Goal: Task Accomplishment & Management: Complete application form

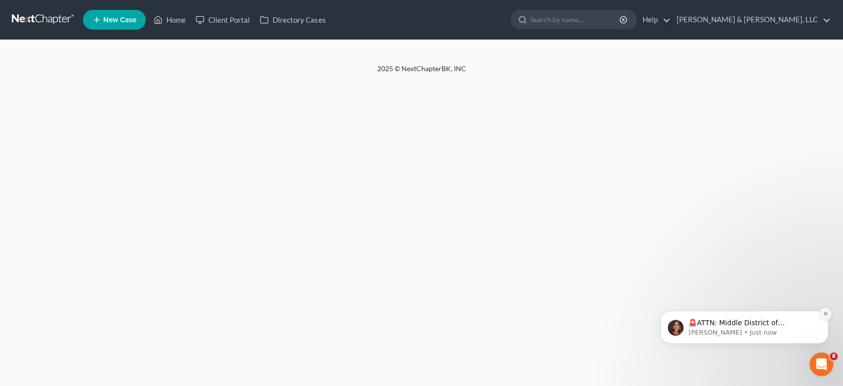
click at [826, 314] on icon "Dismiss notification" at bounding box center [824, 313] width 3 height 3
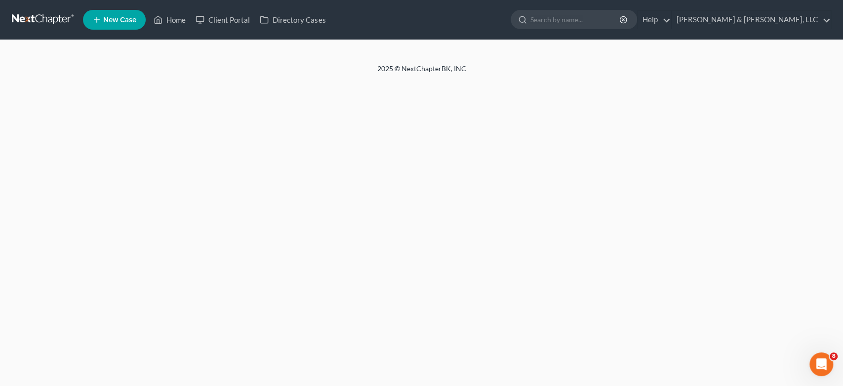
click at [121, 23] on span "New Case" at bounding box center [119, 19] width 33 height 7
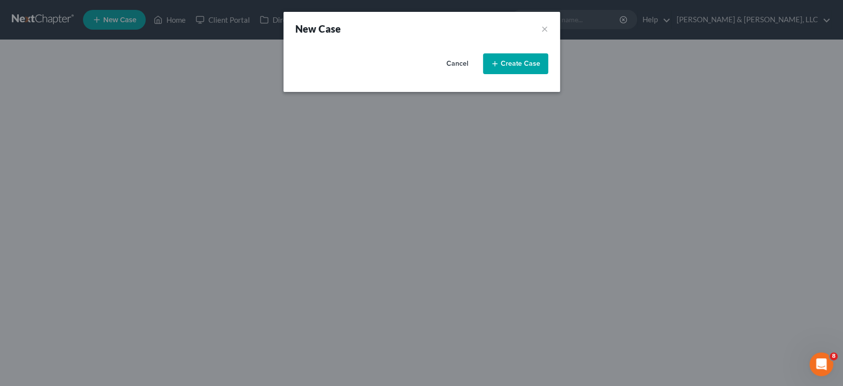
select select "19"
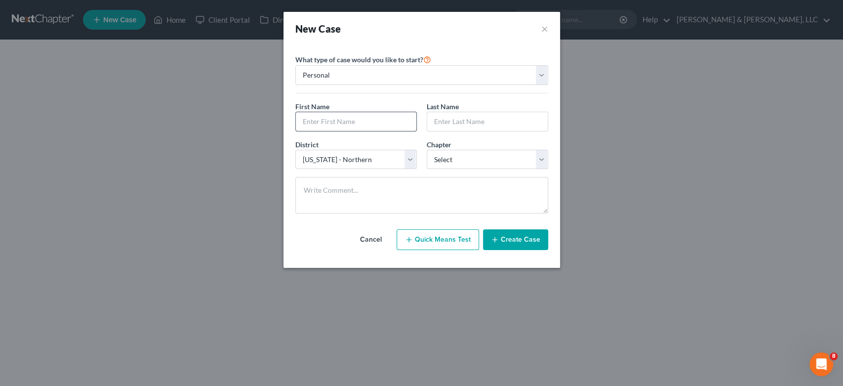
click at [362, 124] on input "text" at bounding box center [356, 121] width 121 height 19
type input "Farrah"
type input "[PERSON_NAME]"
click at [541, 158] on select "Select 7 11 12 13" at bounding box center [487, 160] width 121 height 20
select select "0"
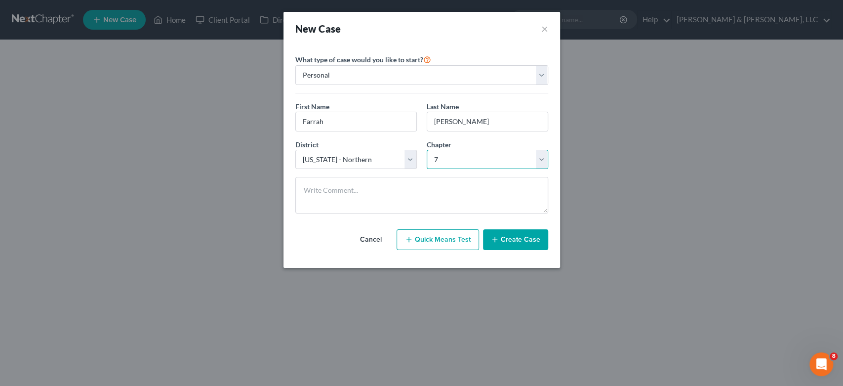
click at [427, 150] on select "Select 7 11 12 13" at bounding box center [487, 160] width 121 height 20
click at [505, 238] on button "Create Case" at bounding box center [515, 239] width 65 height 21
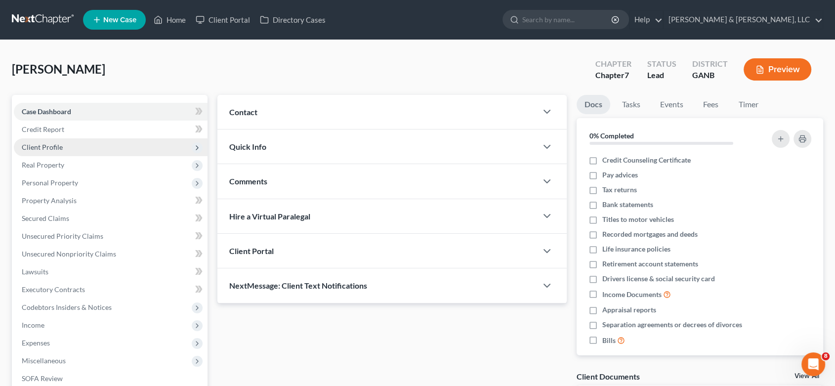
click at [57, 143] on span "Client Profile" at bounding box center [42, 147] width 41 height 8
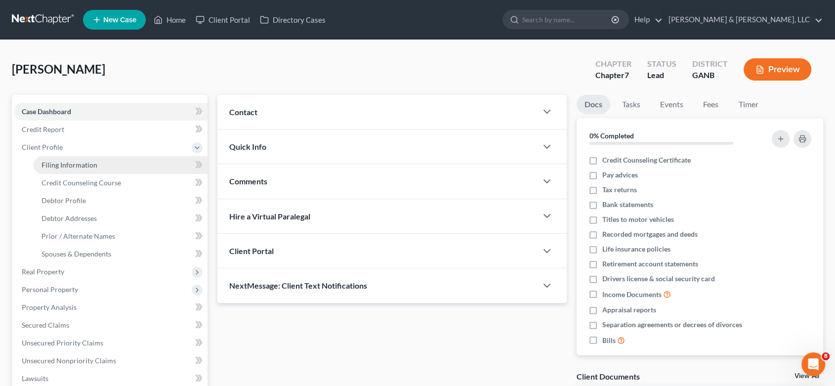
click at [51, 162] on span "Filing Information" at bounding box center [69, 165] width 56 height 8
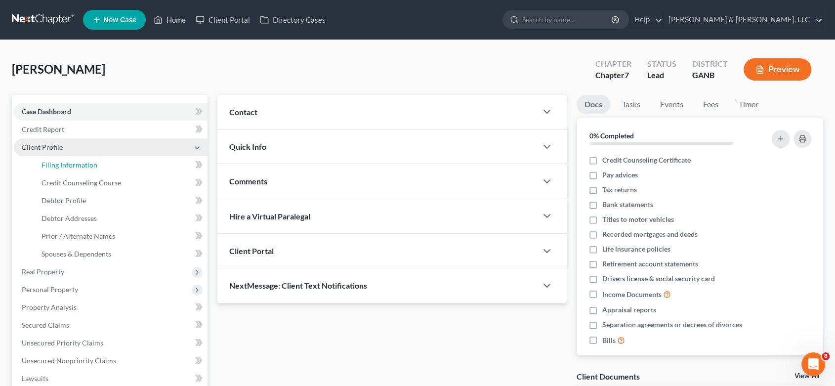
select select "1"
select select "0"
select select "19"
select select "10"
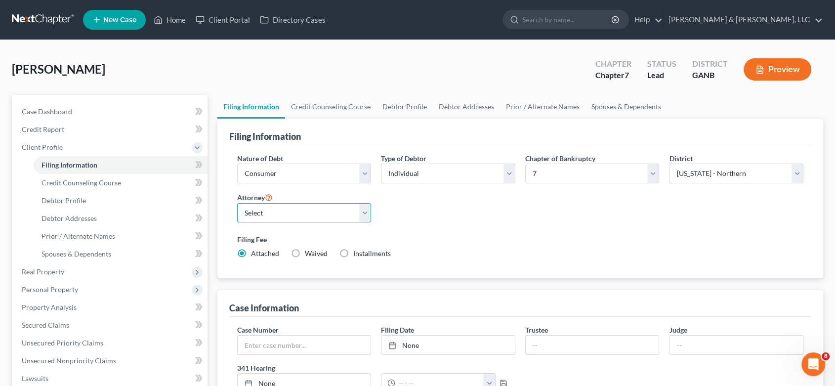
click at [363, 214] on select "Select [PERSON_NAME] - GANB [PERSON_NAME] - GANB" at bounding box center [304, 213] width 134 height 20
select select "1"
click at [237, 203] on select "Select [PERSON_NAME] - GANB [PERSON_NAME] - GANB" at bounding box center [304, 213] width 134 height 20
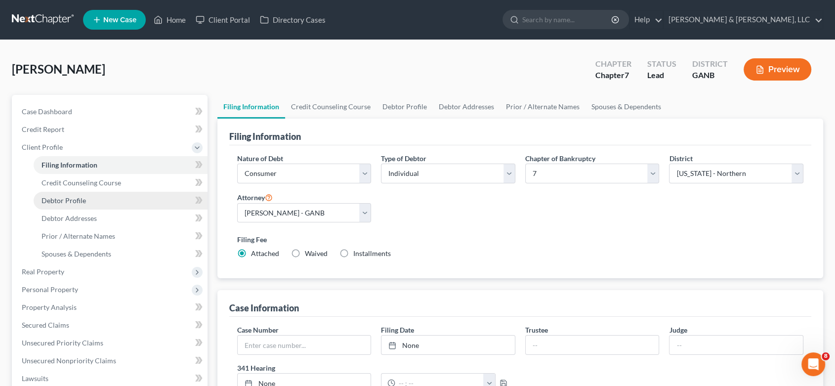
click at [93, 198] on link "Debtor Profile" at bounding box center [121, 201] width 174 height 18
select select "0"
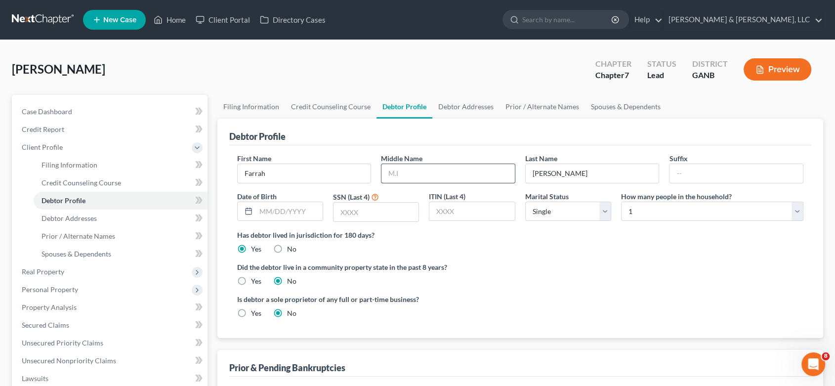
click at [431, 177] on input "text" at bounding box center [447, 173] width 133 height 19
type input "[PERSON_NAME]"
type input "[DATE]"
drag, startPoint x: 364, startPoint y: 214, endPoint x: 374, endPoint y: 206, distance: 12.6
click at [366, 211] on input "text" at bounding box center [375, 211] width 85 height 19
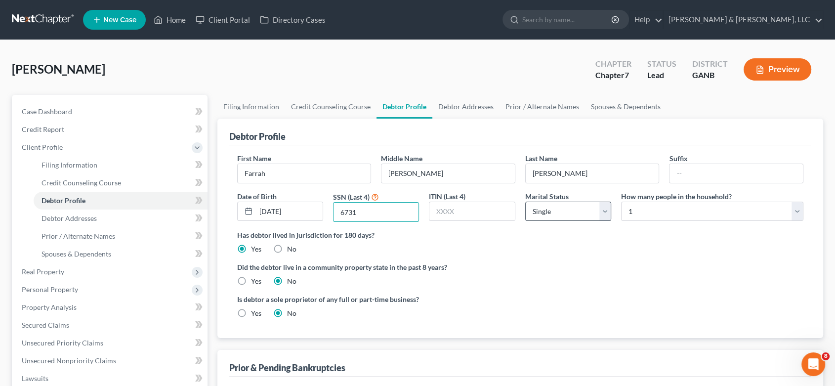
type input "6731"
click at [606, 212] on select "Select Single Married Separated Divorced Widowed" at bounding box center [568, 212] width 86 height 20
select select "3"
click at [525, 202] on select "Select Single Married Separated Divorced Widowed" at bounding box center [568, 212] width 86 height 20
click at [81, 212] on link "Debtor Addresses" at bounding box center [121, 218] width 174 height 18
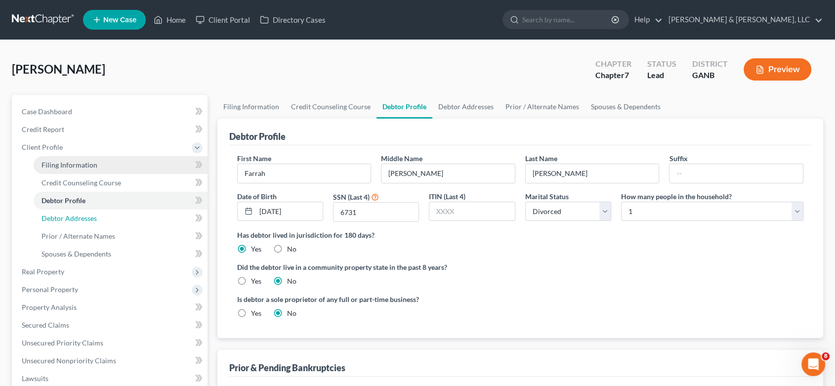
select select "0"
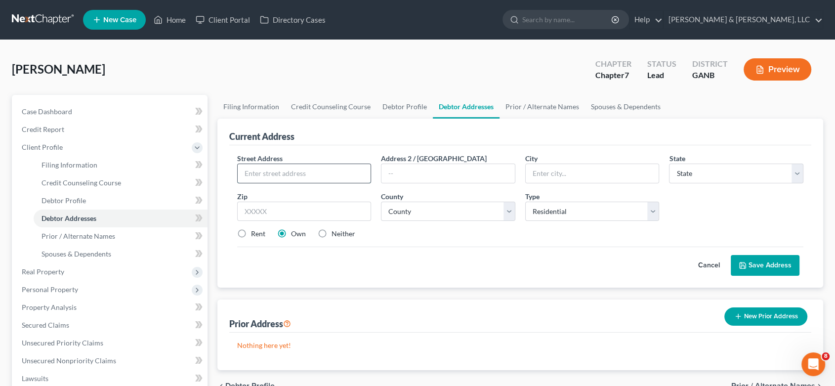
click at [269, 177] on input "text" at bounding box center [304, 173] width 133 height 19
type input "[STREET_ADDRESS]"
type input "[PERSON_NAME]"
select select "10"
type input "30721"
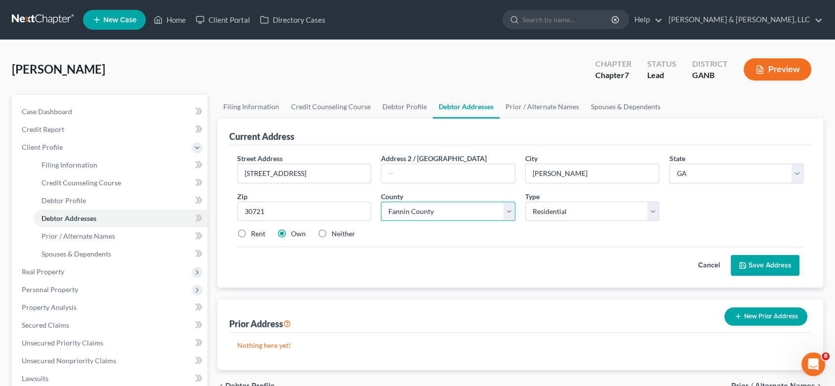
click at [460, 204] on select "County [GEOGRAPHIC_DATA] [GEOGRAPHIC_DATA] [GEOGRAPHIC_DATA] [GEOGRAPHIC_DATA] …" at bounding box center [448, 212] width 134 height 20
select select "154"
click at [381, 202] on select "County [GEOGRAPHIC_DATA] [GEOGRAPHIC_DATA] [GEOGRAPHIC_DATA] [GEOGRAPHIC_DATA] …" at bounding box center [448, 212] width 134 height 20
click at [251, 231] on label "Rent" at bounding box center [258, 234] width 14 height 10
click at [255, 231] on input "Rent" at bounding box center [258, 232] width 6 height 6
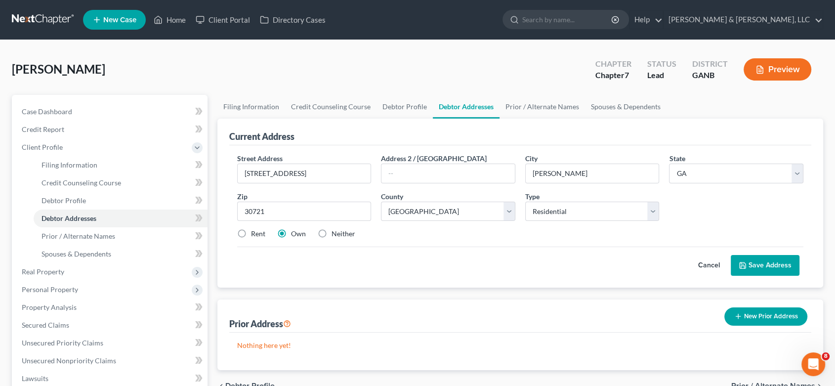
radio input "true"
drag, startPoint x: 778, startPoint y: 260, endPoint x: 755, endPoint y: 261, distance: 23.7
click at [778, 261] on button "Save Address" at bounding box center [764, 265] width 69 height 21
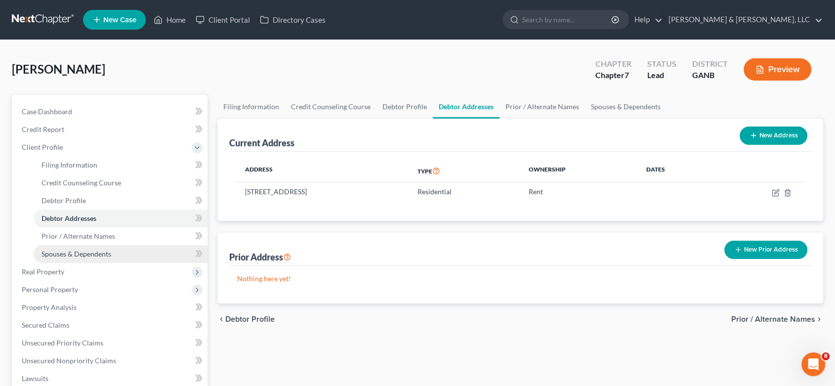
click at [90, 254] on span "Spouses & Dependents" at bounding box center [76, 253] width 70 height 8
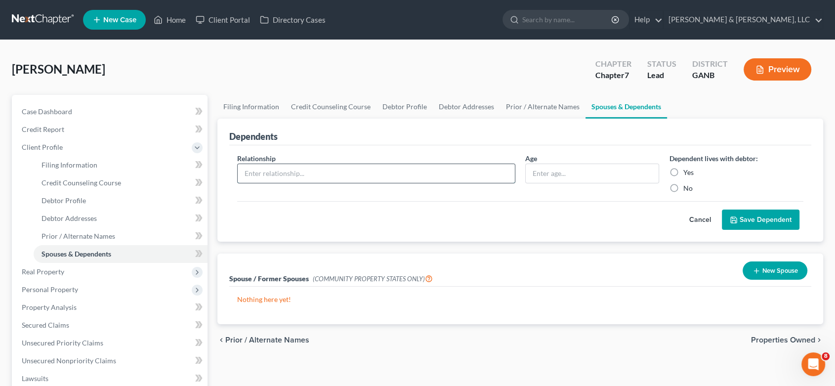
click at [289, 176] on input "text" at bounding box center [376, 173] width 277 height 19
type input "Son"
type input "16"
drag, startPoint x: 679, startPoint y: 169, endPoint x: 758, endPoint y: 202, distance: 86.1
click at [683, 169] on label "Yes" at bounding box center [688, 172] width 10 height 10
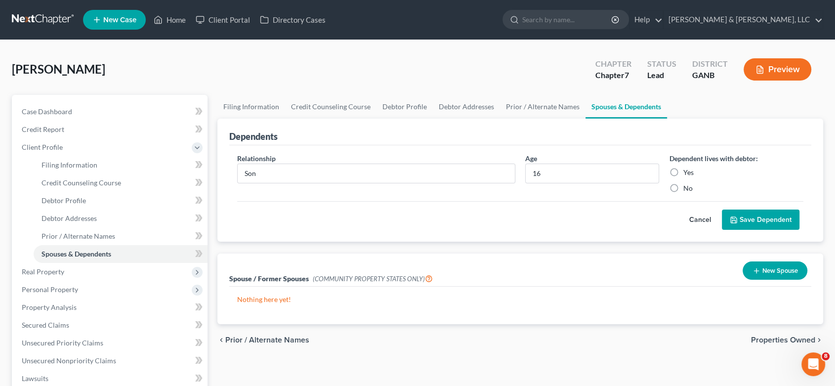
click at [686, 169] on input "Yes" at bounding box center [689, 170] width 6 height 6
radio input "true"
click at [784, 216] on button "Save Dependent" at bounding box center [761, 219] width 78 height 21
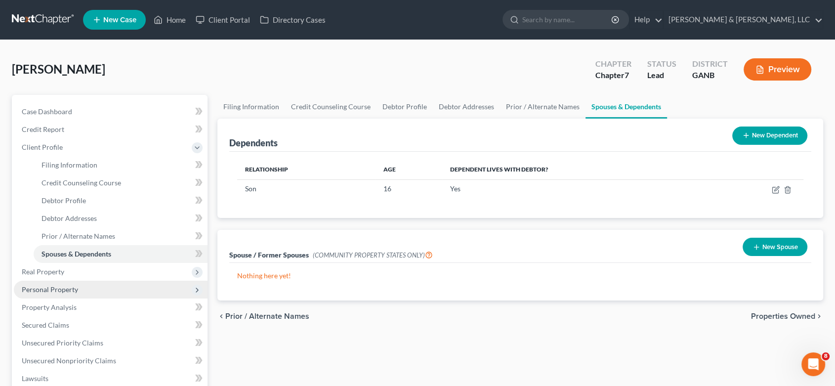
click at [63, 285] on span "Personal Property" at bounding box center [50, 289] width 56 height 8
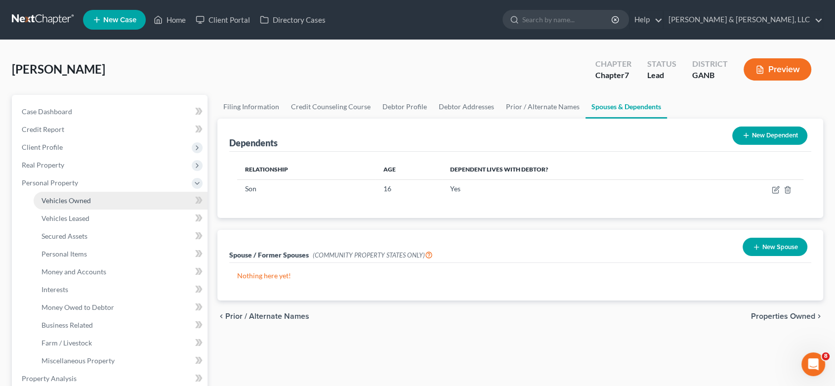
click at [68, 195] on link "Vehicles Owned" at bounding box center [121, 201] width 174 height 18
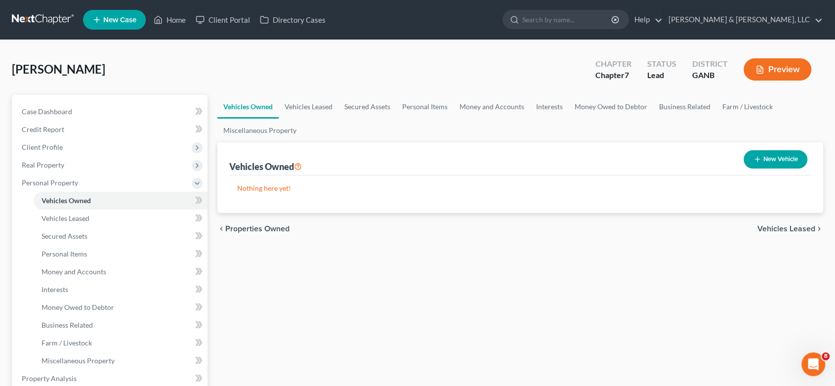
click at [769, 159] on button "New Vehicle" at bounding box center [775, 159] width 64 height 18
select select "0"
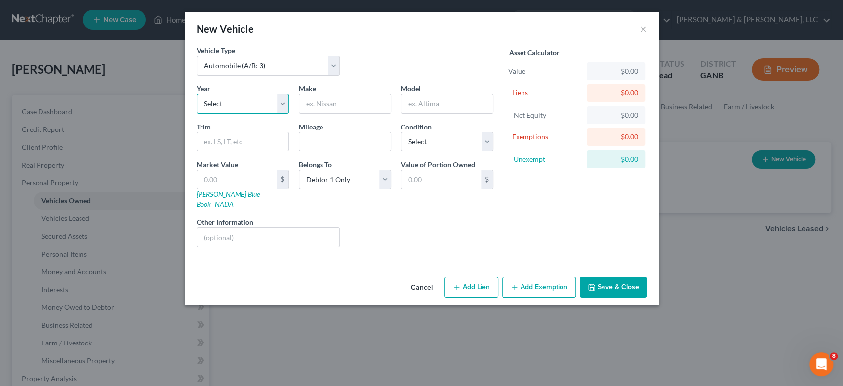
click at [281, 102] on select "Select 2026 2025 2024 2023 2022 2021 2020 2019 2018 2017 2016 2015 2014 2013 20…" at bounding box center [243, 104] width 92 height 20
select select "6"
click at [197, 94] on select "Select 2026 2025 2024 2023 2022 2021 2020 2019 2018 2017 2016 2015 2014 2013 20…" at bounding box center [243, 104] width 92 height 20
click at [320, 106] on input "text" at bounding box center [344, 103] width 91 height 19
type input "Nissan"
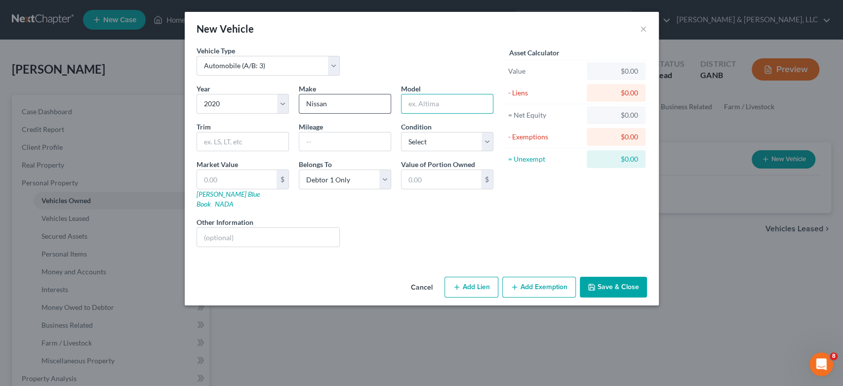
type input "T"
type input "Rogue"
click at [487, 277] on button "Add Lien" at bounding box center [471, 287] width 54 height 21
select select "0"
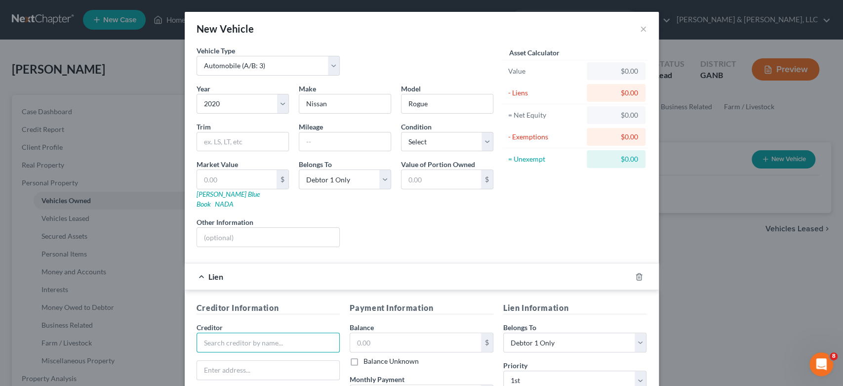
click at [206, 332] on input "text" at bounding box center [269, 342] width 144 height 20
type input "Bridgecrest"
click at [222, 355] on div "Bridgecrest" at bounding box center [255, 360] width 103 height 10
type input "P.O. Box 29018"
type input "Phoenix"
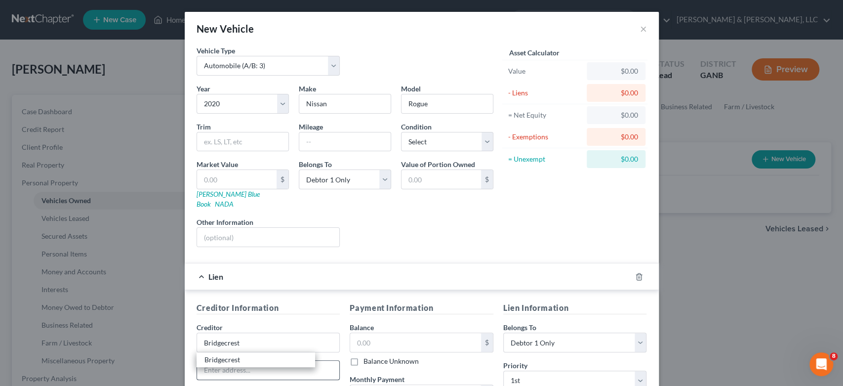
select select "3"
type input "85038"
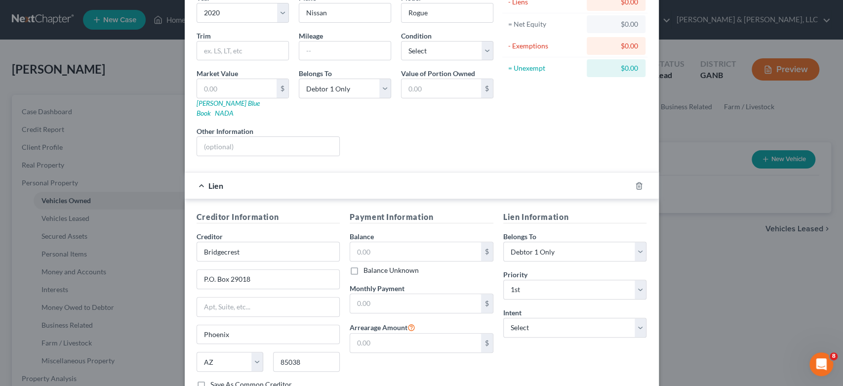
scroll to position [110, 0]
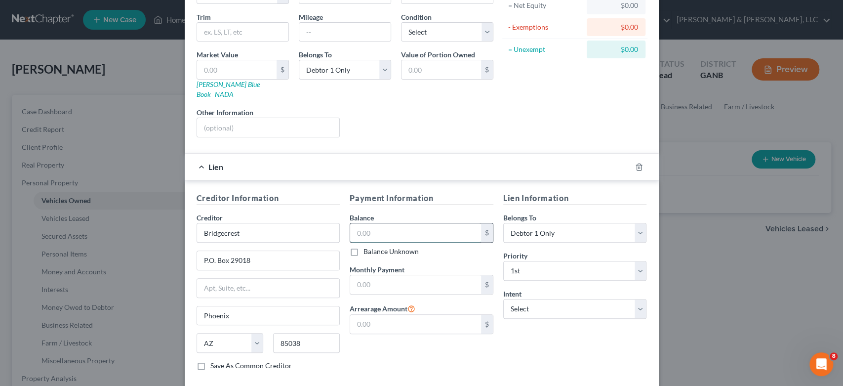
drag, startPoint x: 397, startPoint y: 218, endPoint x: 416, endPoint y: 212, distance: 20.2
click at [399, 223] on input "text" at bounding box center [415, 232] width 131 height 19
type input "20,000.00"
click at [636, 299] on select "Select Surrender Redeem Reaffirm Avoid Other" at bounding box center [575, 309] width 144 height 20
select select "2"
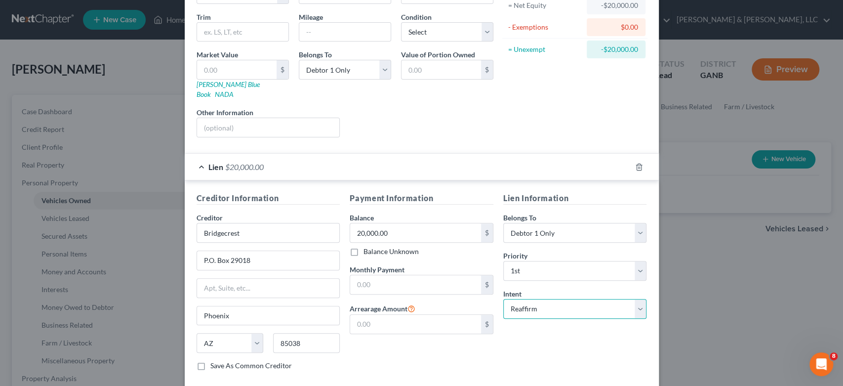
click at [503, 299] on select "Select Surrender Redeem Reaffirm Avoid Other" at bounding box center [575, 309] width 144 height 20
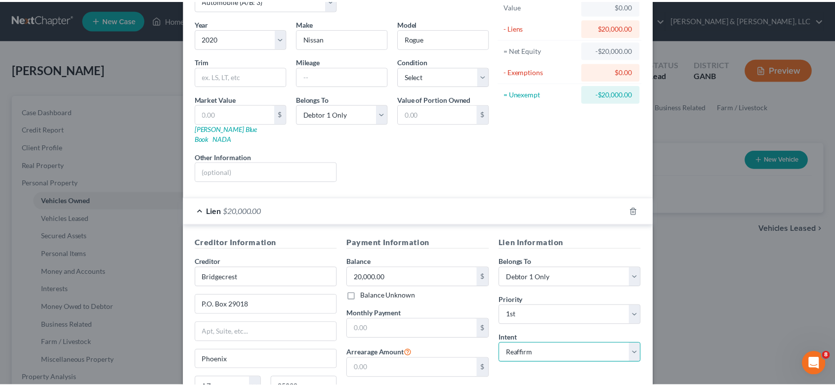
scroll to position [153, 0]
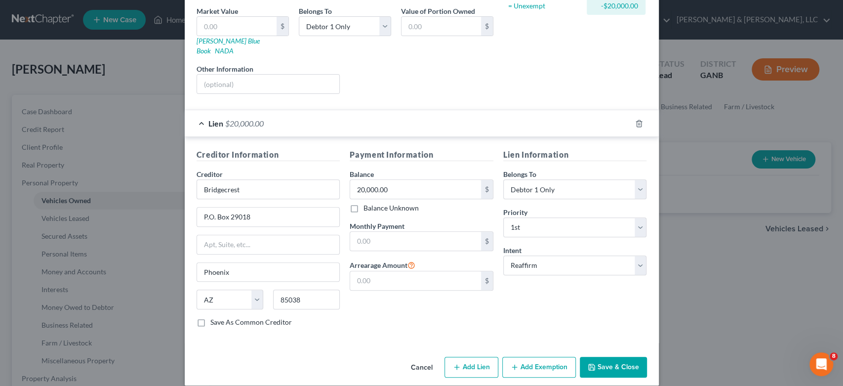
click at [606, 357] on button "Save & Close" at bounding box center [613, 367] width 67 height 21
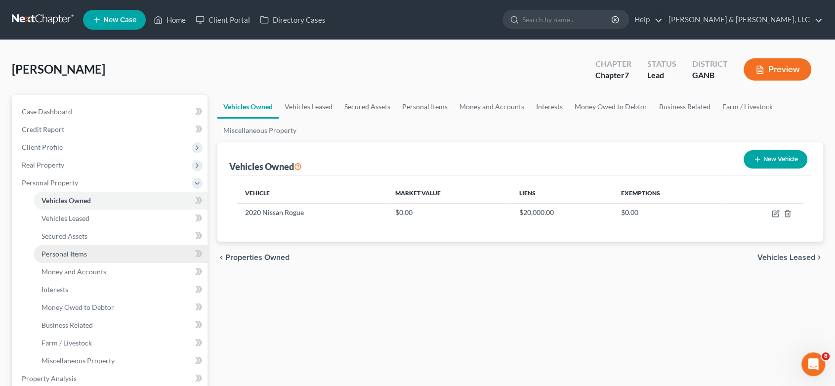
click at [77, 253] on span "Personal Items" at bounding box center [63, 253] width 45 height 8
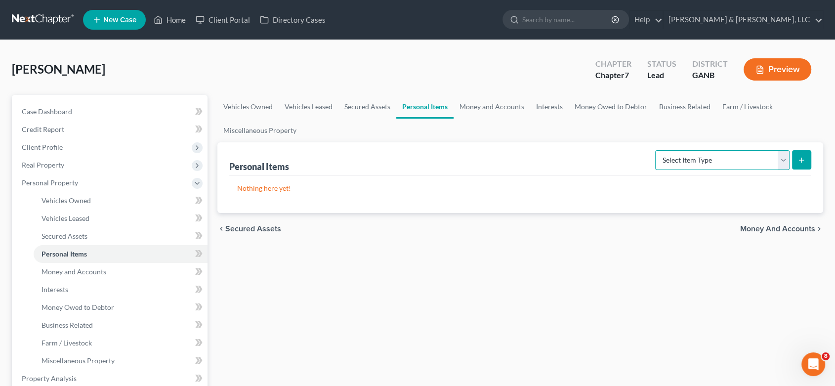
click at [779, 158] on select "Select Item Type Clothing (A/B: 11) Collectibles Of Value (A/B: 8) Electronics …" at bounding box center [722, 160] width 134 height 20
select select "clothing"
click at [656, 150] on select "Select Item Type Clothing (A/B: 11) Collectibles Of Value (A/B: 8) Electronics …" at bounding box center [722, 160] width 134 height 20
click at [800, 160] on icon "submit" at bounding box center [801, 160] width 8 height 8
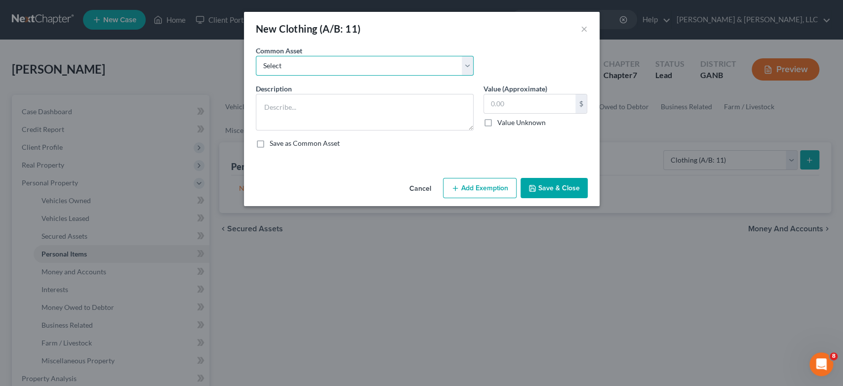
click at [466, 66] on select "Select Misc. Clothing & Apparel" at bounding box center [365, 66] width 218 height 20
select select "0"
click at [256, 56] on select "Select Misc. Clothing & Apparel" at bounding box center [365, 66] width 218 height 20
type textarea "Misc. Clothing & Apparel"
type input "100.00"
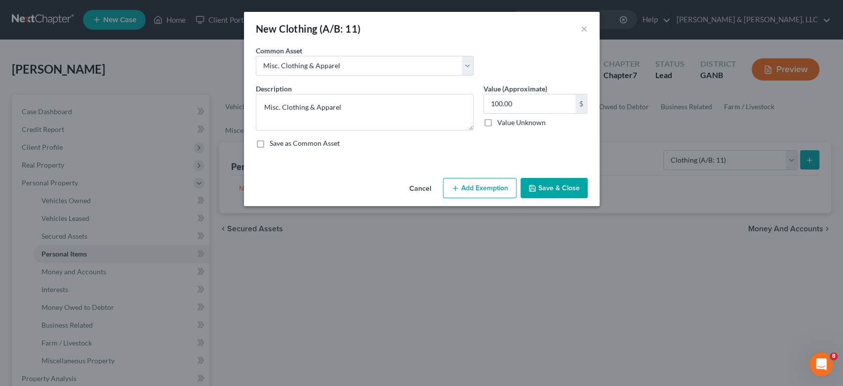
click at [553, 188] on button "Save & Close" at bounding box center [554, 188] width 67 height 21
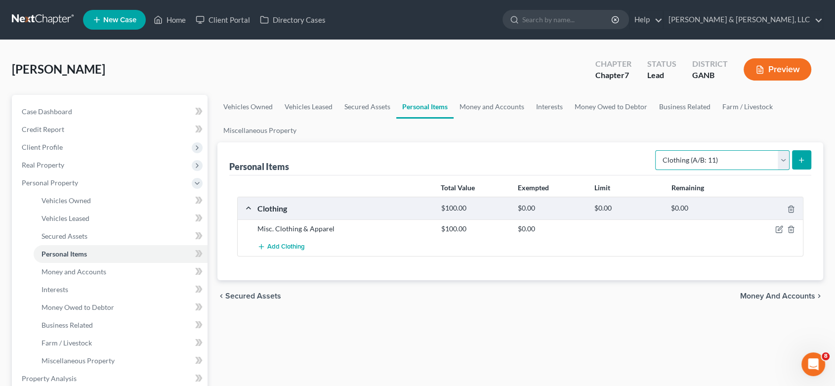
click at [781, 156] on select "Select Item Type Clothing (A/B: 11) Collectibles Of Value (A/B: 8) Electronics …" at bounding box center [722, 160] width 134 height 20
select select "electronics"
click at [656, 150] on select "Select Item Type Clothing (A/B: 11) Collectibles Of Value (A/B: 8) Electronics …" at bounding box center [722, 160] width 134 height 20
click at [800, 157] on icon "submit" at bounding box center [801, 160] width 8 height 8
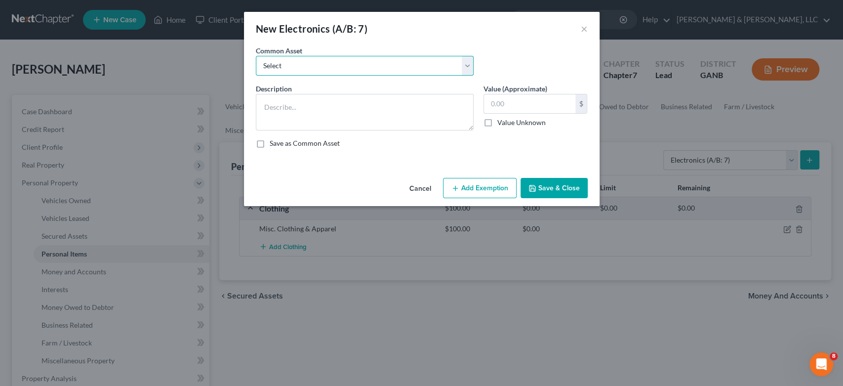
click at [466, 66] on select "Select Misc. Electronics" at bounding box center [365, 66] width 218 height 20
select select "0"
click at [256, 56] on select "Select Misc. Electronics" at bounding box center [365, 66] width 218 height 20
type textarea "Misc. Electronics"
type input "500.00"
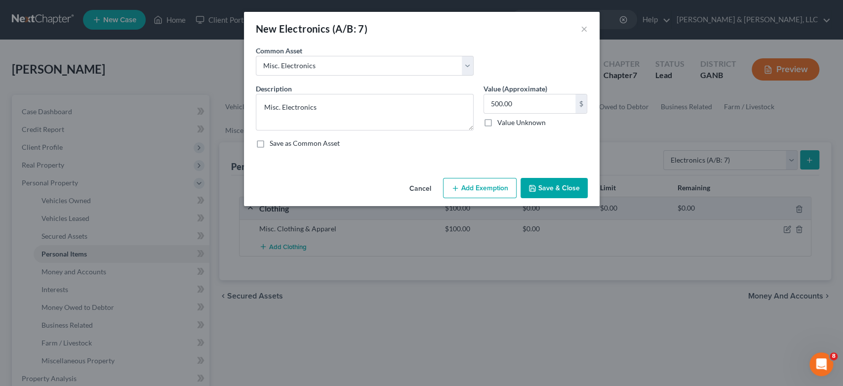
click at [539, 186] on button "Save & Close" at bounding box center [554, 188] width 67 height 21
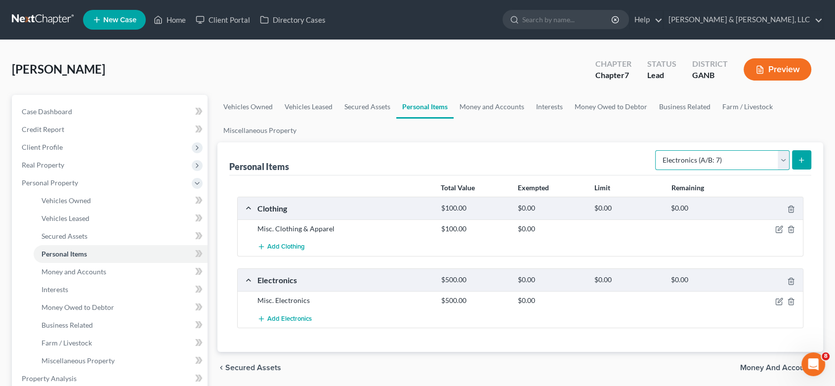
click at [784, 160] on select "Select Item Type Clothing (A/B: 11) Collectibles Of Value (A/B: 8) Electronics …" at bounding box center [722, 160] width 134 height 20
select select "household_goods"
click at [656, 150] on select "Select Item Type Clothing (A/B: 11) Collectibles Of Value (A/B: 8) Electronics …" at bounding box center [722, 160] width 134 height 20
click at [805, 153] on button "submit" at bounding box center [801, 159] width 19 height 19
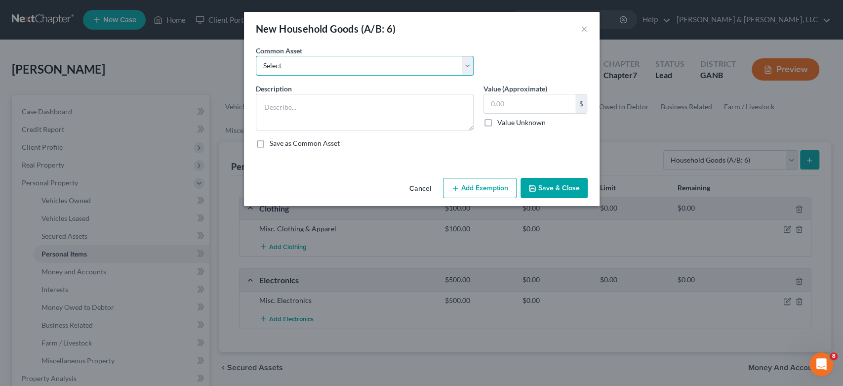
click at [469, 67] on select "Select Misc. Household Goods and Furniture" at bounding box center [365, 66] width 218 height 20
select select "0"
click at [256, 56] on select "Select Misc. Household Goods and Furniture" at bounding box center [365, 66] width 218 height 20
type textarea "Misc. Household Goods and Furniture"
type input "2,500.00"
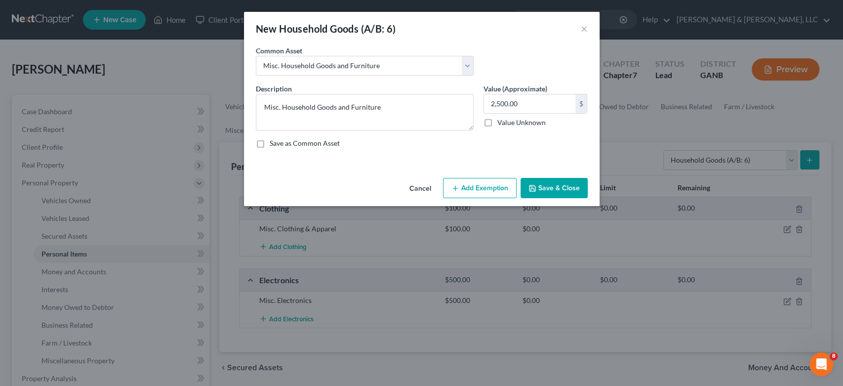
click at [544, 188] on button "Save & Close" at bounding box center [554, 188] width 67 height 21
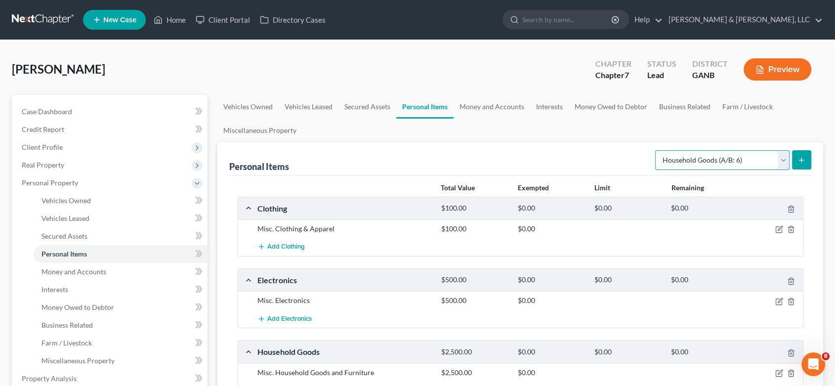
click at [779, 161] on select "Select Item Type Clothing (A/B: 11) Collectibles Of Value (A/B: 8) Electronics …" at bounding box center [722, 160] width 134 height 20
select select "jewelry"
click at [656, 150] on select "Select Item Type Clothing (A/B: 11) Collectibles Of Value (A/B: 8) Electronics …" at bounding box center [722, 160] width 134 height 20
click at [806, 160] on button "submit" at bounding box center [801, 159] width 19 height 19
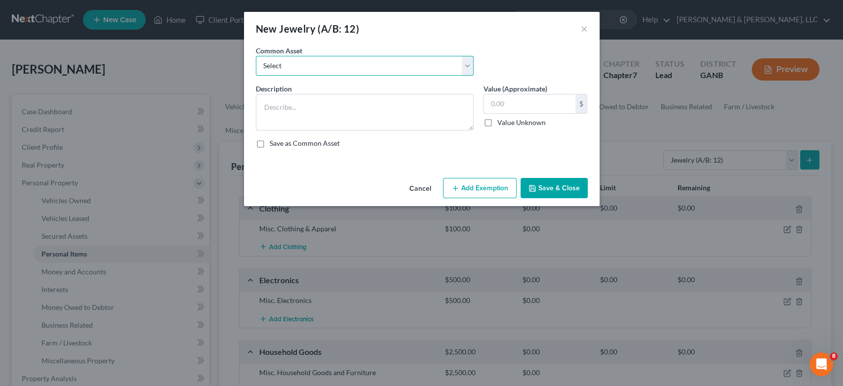
click at [469, 71] on select "Select Misc Jewelry" at bounding box center [365, 66] width 218 height 20
select select "0"
click at [256, 56] on select "Select Misc Jewelry" at bounding box center [365, 66] width 218 height 20
type textarea "Misc Jewelry"
type input "500.00"
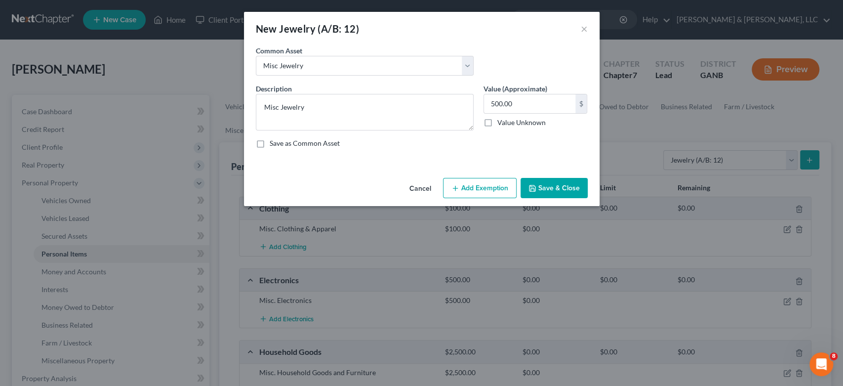
click at [557, 181] on button "Save & Close" at bounding box center [554, 188] width 67 height 21
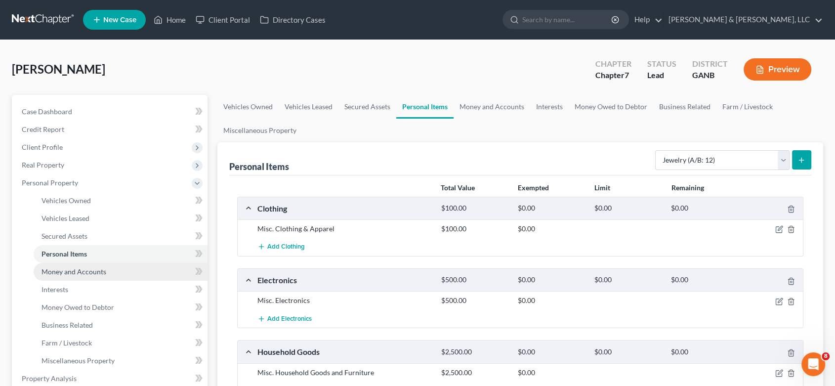
click at [105, 270] on link "Money and Accounts" at bounding box center [121, 272] width 174 height 18
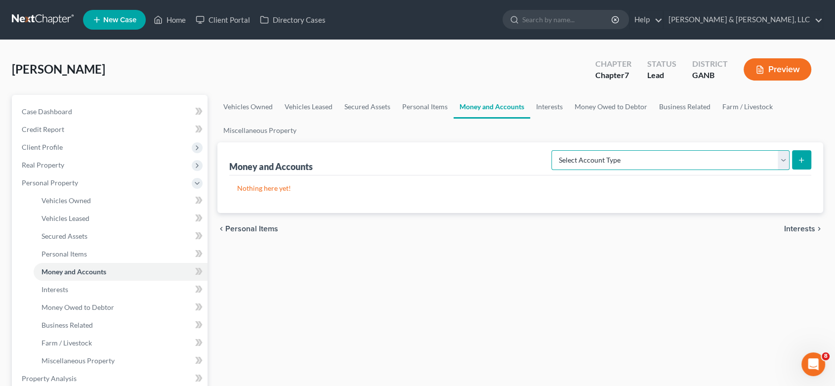
click at [778, 157] on select "Select Account Type Brokerage (A/B: 18, SOFA: 20) Cash on Hand (A/B: 16) Certif…" at bounding box center [670, 160] width 238 height 20
select select "checking"
click at [554, 150] on select "Select Account Type Brokerage (A/B: 18, SOFA: 20) Cash on Hand (A/B: 16) Certif…" at bounding box center [670, 160] width 238 height 20
click at [799, 157] on icon "submit" at bounding box center [801, 160] width 8 height 8
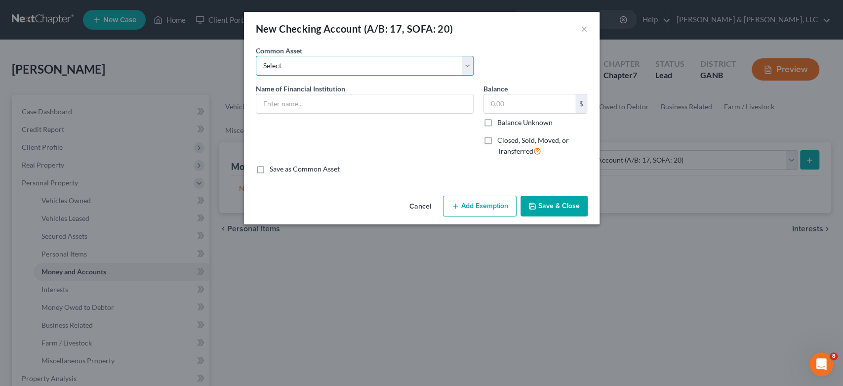
click at [468, 64] on select "Select Bank Account Regions Bank Bank of America Checking Account" at bounding box center [365, 66] width 218 height 20
select select "3"
click at [256, 56] on select "Select Bank Account Regions Bank Bank of America Checking Account" at bounding box center [365, 66] width 218 height 20
type input "Checking Account"
type input "200.00"
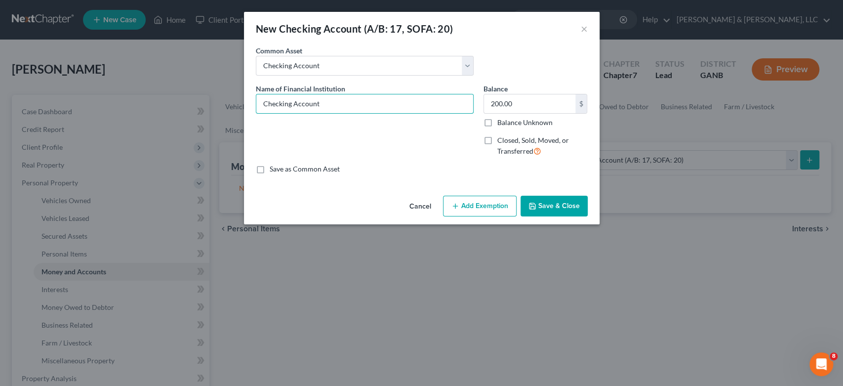
drag, startPoint x: 366, startPoint y: 103, endPoint x: 103, endPoint y: 138, distance: 265.6
click at [103, 138] on div "New Checking Account (A/B: 17, SOFA: 20) × An exemption set must first be selec…" at bounding box center [421, 193] width 843 height 386
type input "[PERSON_NAME] Fargo"
click at [542, 207] on button "Save & Close" at bounding box center [554, 206] width 67 height 21
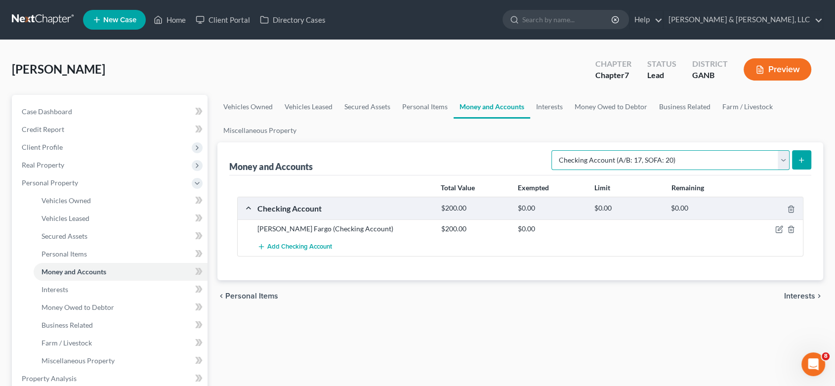
click at [780, 161] on select "Select Account Type Brokerage (A/B: 18, SOFA: 20) Cash on Hand (A/B: 16) Certif…" at bounding box center [670, 160] width 238 height 20
select select "savings"
click at [554, 150] on select "Select Account Type Brokerage (A/B: 18, SOFA: 20) Cash on Hand (A/B: 16) Certif…" at bounding box center [670, 160] width 238 height 20
click at [803, 156] on icon "submit" at bounding box center [801, 160] width 8 height 8
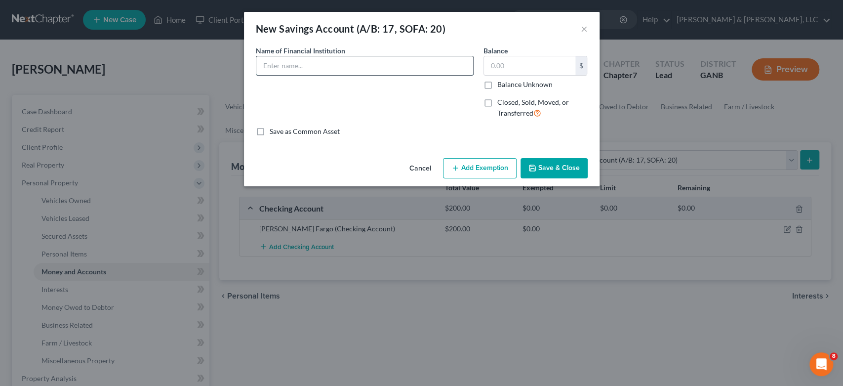
click at [300, 71] on input "text" at bounding box center [364, 65] width 217 height 19
type input "[PERSON_NAME] Fargo"
click at [564, 170] on button "Save & Close" at bounding box center [554, 168] width 67 height 21
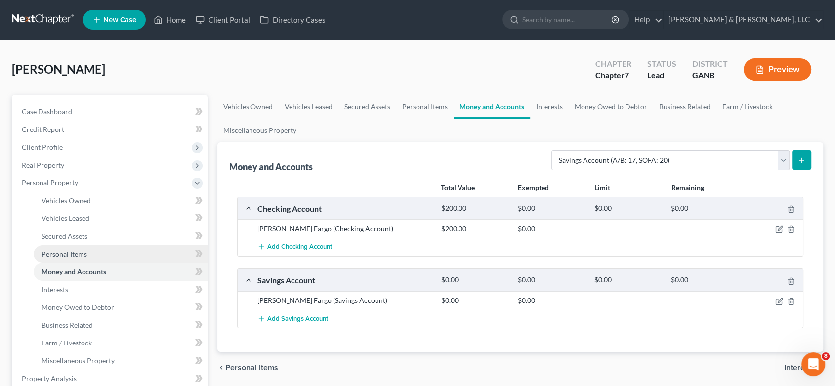
click at [88, 252] on link "Personal Items" at bounding box center [121, 254] width 174 height 18
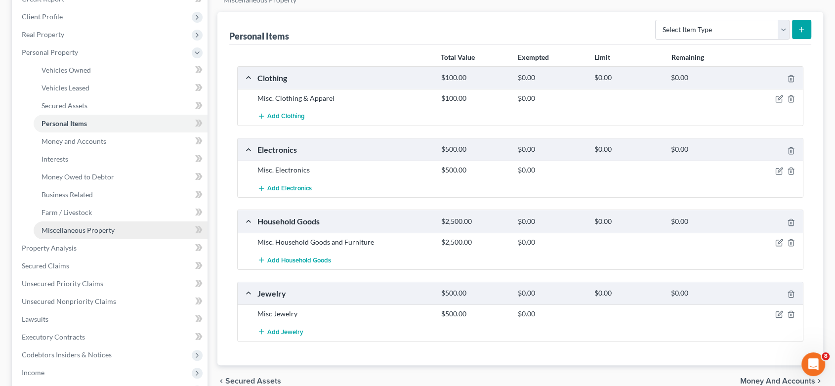
scroll to position [164, 0]
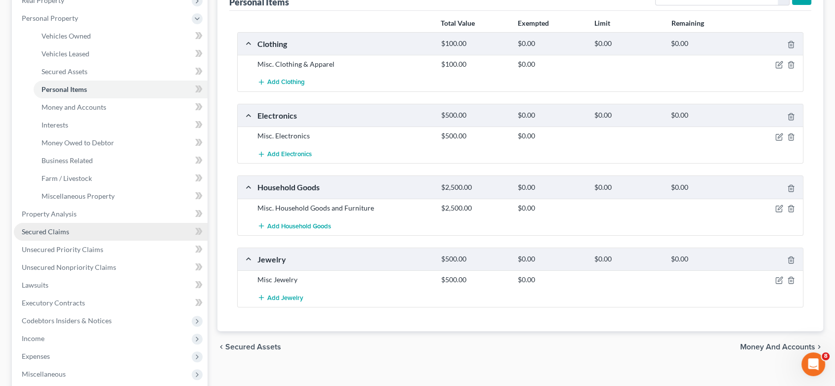
click at [64, 232] on span "Secured Claims" at bounding box center [45, 231] width 47 height 8
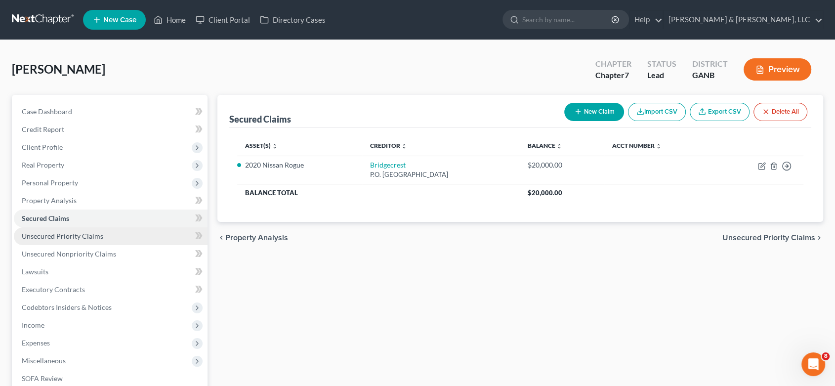
click at [70, 236] on span "Unsecured Priority Claims" at bounding box center [62, 236] width 81 height 8
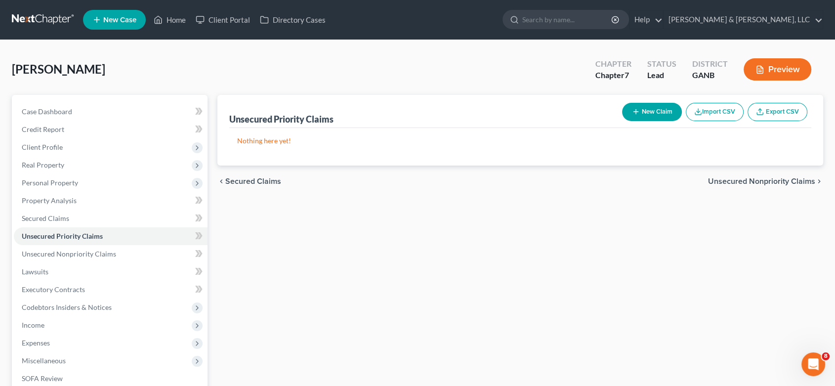
click at [655, 116] on button "New Claim" at bounding box center [652, 112] width 60 height 18
select select "0"
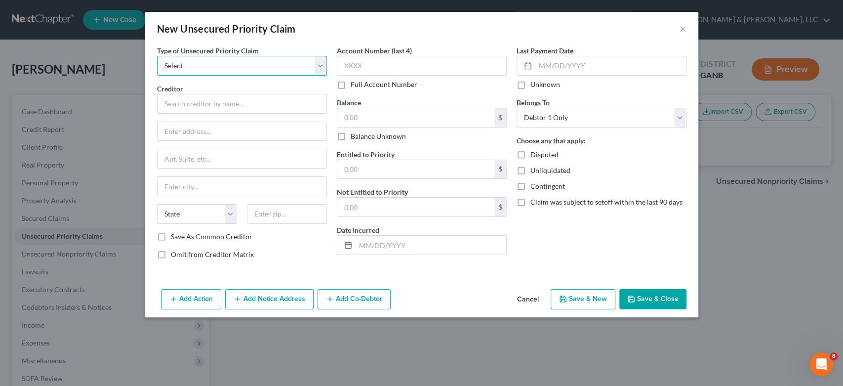
click at [322, 66] on select "Select Taxes & Other Government Units Domestic Support Obligations Extensions o…" at bounding box center [242, 66] width 170 height 20
select select "0"
click at [157, 56] on select "Select Taxes & Other Government Units Domestic Support Obligations Extensions o…" at bounding box center [242, 66] width 170 height 20
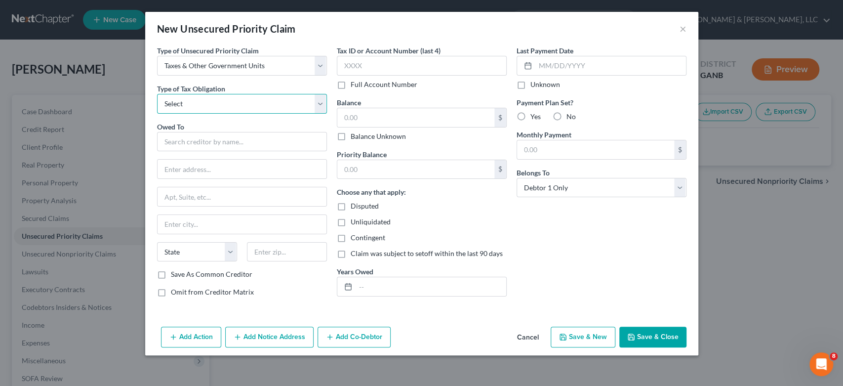
click at [320, 106] on select "Select Federal City State Franchise Tax Board Other" at bounding box center [242, 104] width 170 height 20
select select "0"
click at [157, 94] on select "Select Federal City State Franchise Tax Board Other" at bounding box center [242, 104] width 170 height 20
click at [188, 141] on input "text" at bounding box center [242, 142] width 170 height 20
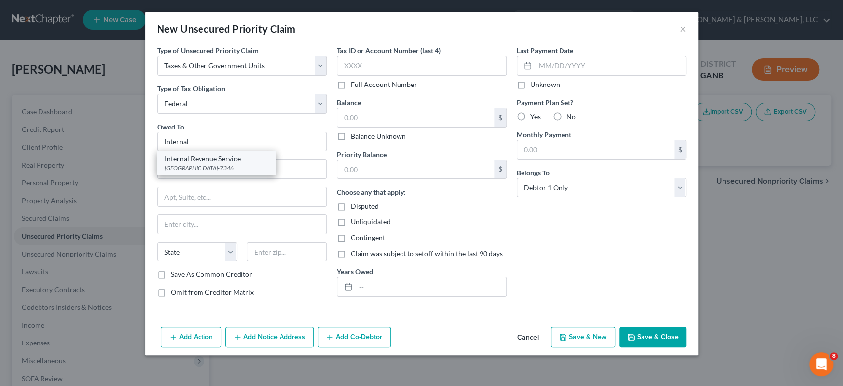
click at [227, 165] on div "[GEOGRAPHIC_DATA]-7346" at bounding box center [216, 167] width 103 height 8
type input "Internal Revenue Service"
type input "PO Box 7346"
type input "[GEOGRAPHIC_DATA]"
select select "39"
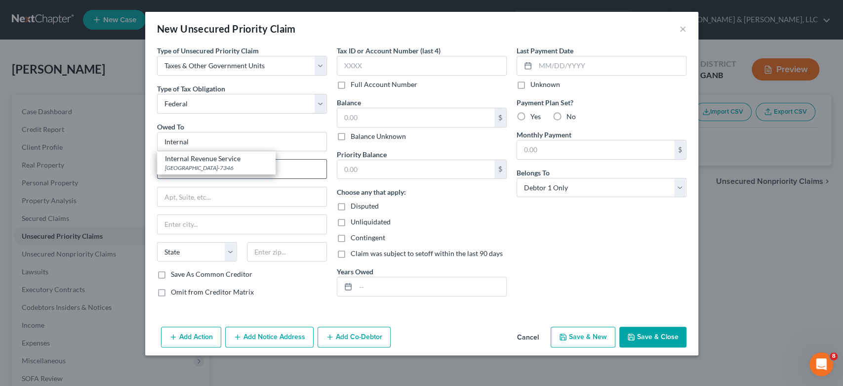
type input "19101-7346"
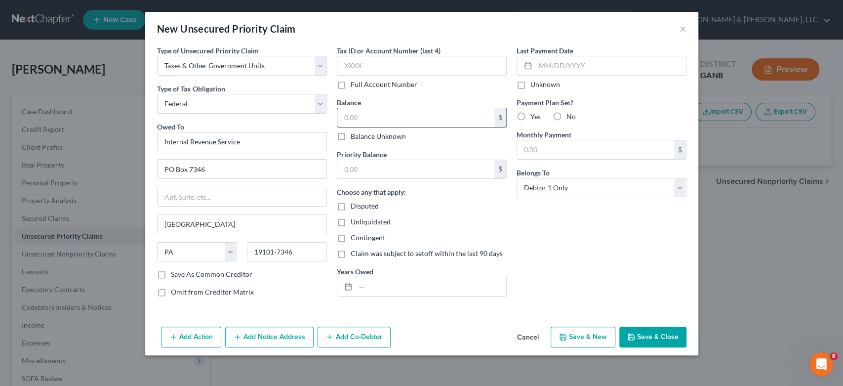
click at [382, 120] on input "text" at bounding box center [415, 117] width 157 height 19
type input "0.00"
click at [365, 165] on input "text" at bounding box center [415, 169] width 157 height 19
type input "0.00"
click at [587, 336] on button "Save & New" at bounding box center [583, 336] width 65 height 21
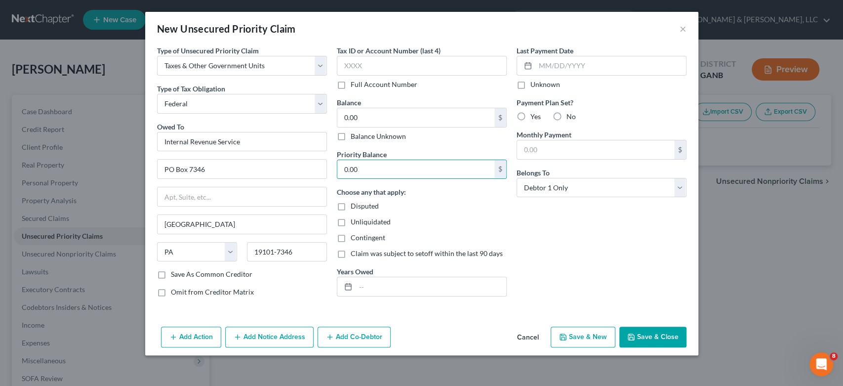
select select "0"
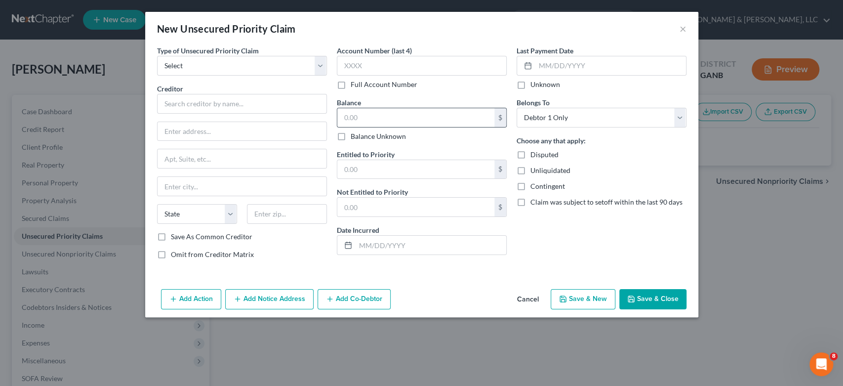
type input "0"
type input "0.00"
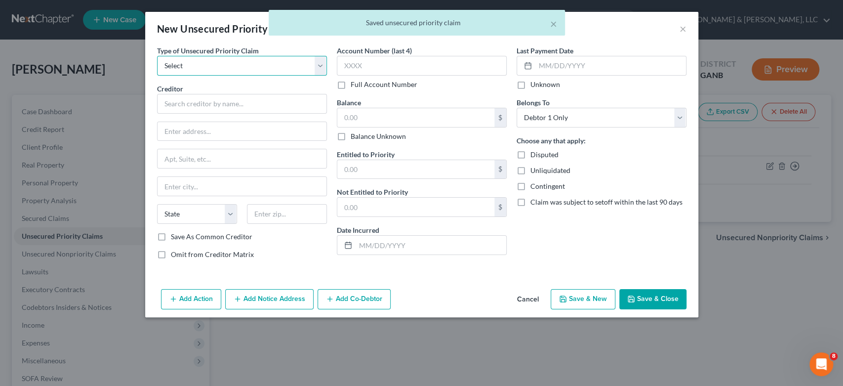
click at [319, 64] on select "Select Taxes & Other Government Units Domestic Support Obligations Extensions o…" at bounding box center [242, 66] width 170 height 20
select select "0"
click at [157, 56] on select "Select Taxes & Other Government Units Domestic Support Obligations Extensions o…" at bounding box center [242, 66] width 170 height 20
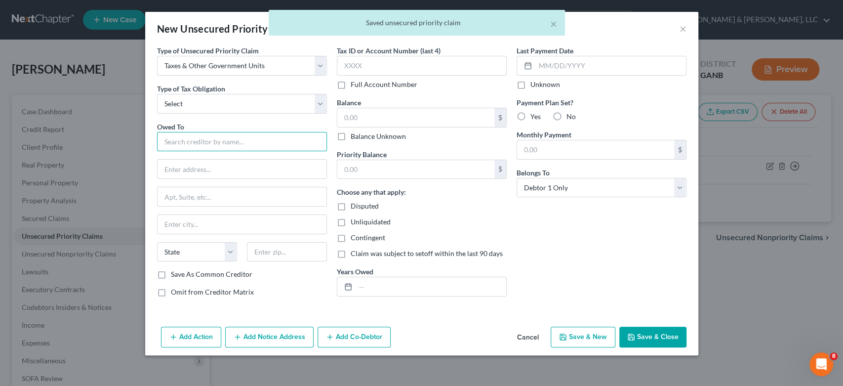
drag, startPoint x: 195, startPoint y: 141, endPoint x: 209, endPoint y: 134, distance: 15.7
click at [199, 138] on input "text" at bounding box center [242, 142] width 170 height 20
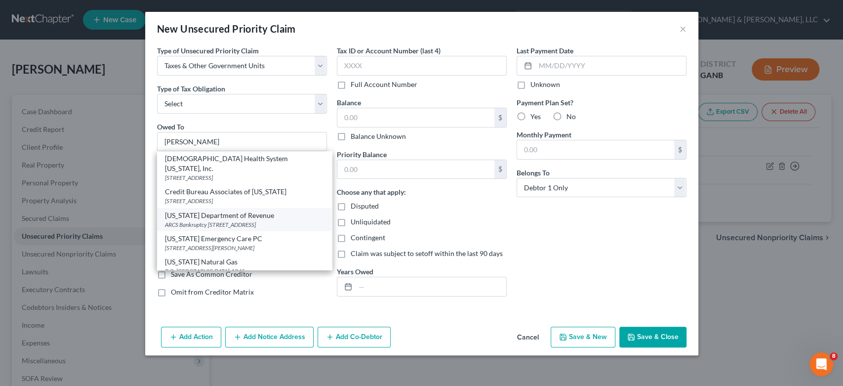
click at [228, 220] on div "ARCS Bankruptcy [STREET_ADDRESS]" at bounding box center [244, 224] width 159 height 8
type input "[US_STATE] Department of Revenue"
type input "ARCS Bankruptcy"
type input "[STREET_ADDRESS]"
type input "[GEOGRAPHIC_DATA]"
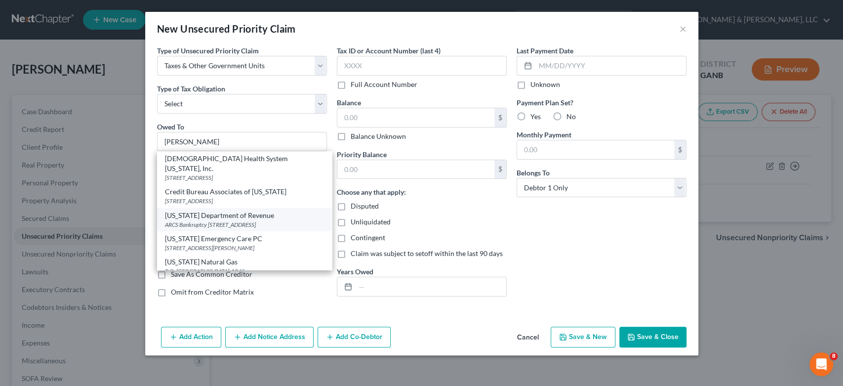
select select "10"
type input "30345-3202"
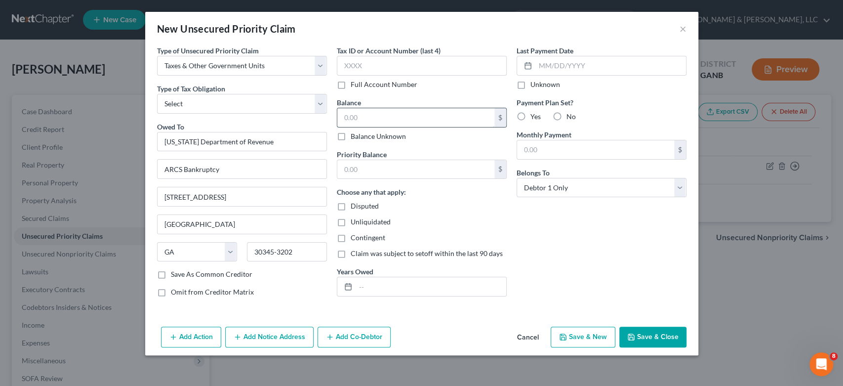
click at [393, 117] on input "text" at bounding box center [415, 117] width 157 height 19
type input "190.00"
click at [373, 173] on input "text" at bounding box center [415, 169] width 157 height 19
type input "190.00"
click at [597, 338] on button "Save & New" at bounding box center [583, 336] width 65 height 21
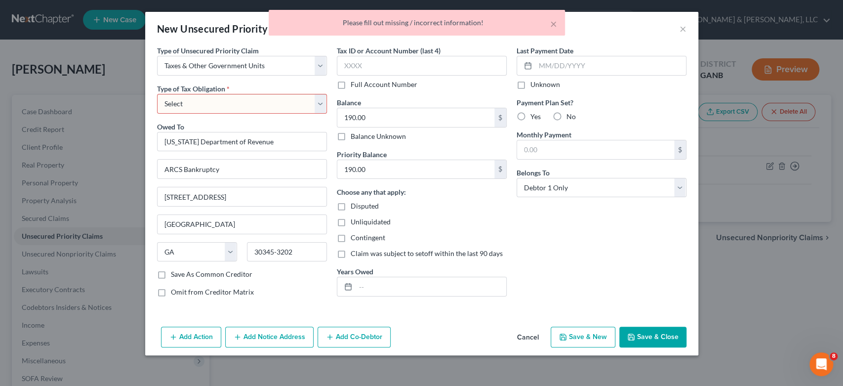
click at [319, 108] on select "Select Federal City State Franchise Tax Board Other" at bounding box center [242, 104] width 170 height 20
select select "2"
click at [157, 94] on select "Select Federal City State Franchise Tax Board Other" at bounding box center [242, 104] width 170 height 20
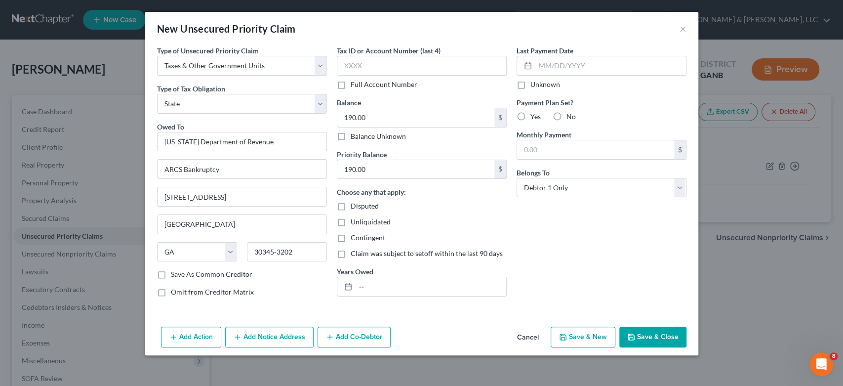
click at [579, 337] on button "Save & New" at bounding box center [583, 336] width 65 height 21
select select "0"
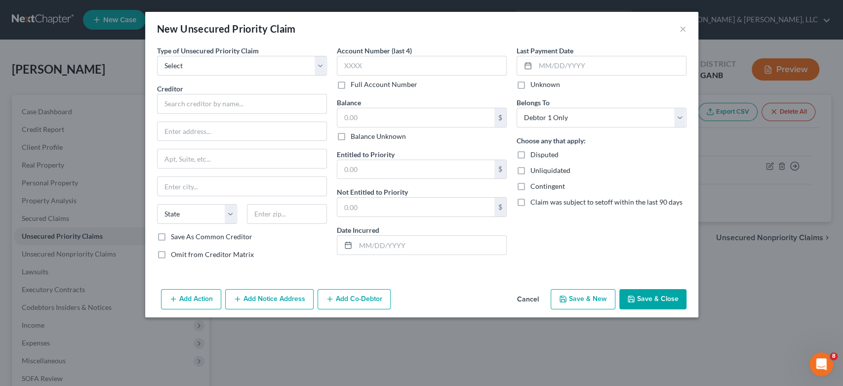
type input "0.00"
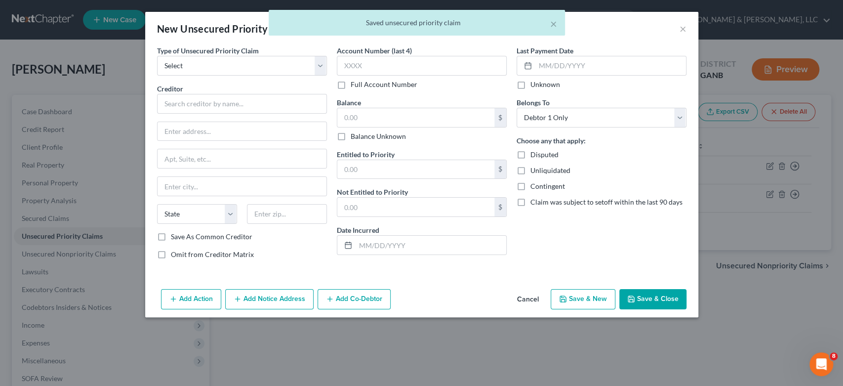
click at [682, 32] on div "× Saved unsecured priority claim" at bounding box center [416, 25] width 843 height 31
drag, startPoint x: 555, startPoint y: 27, endPoint x: 563, endPoint y: 27, distance: 7.4
click at [557, 27] on div "× Saved unsecured priority claim" at bounding box center [417, 23] width 296 height 26
click at [557, 23] on button "×" at bounding box center [553, 24] width 7 height 12
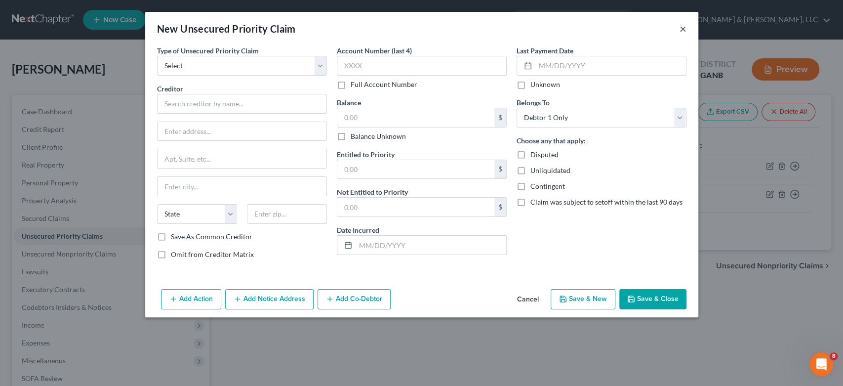
click at [685, 28] on button "×" at bounding box center [683, 29] width 7 height 12
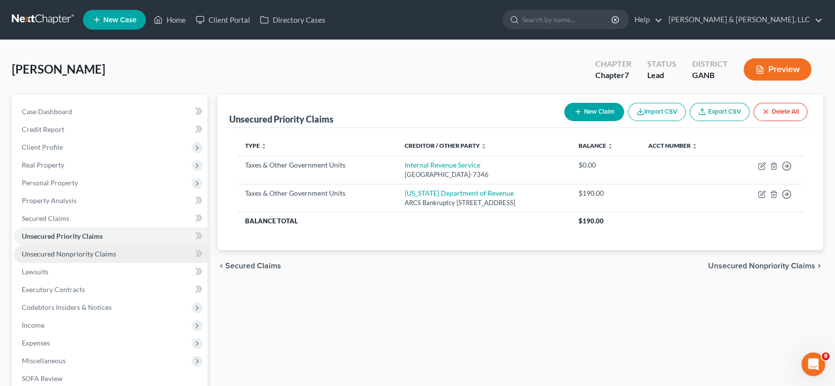
click at [40, 252] on span "Unsecured Nonpriority Claims" at bounding box center [69, 253] width 94 height 8
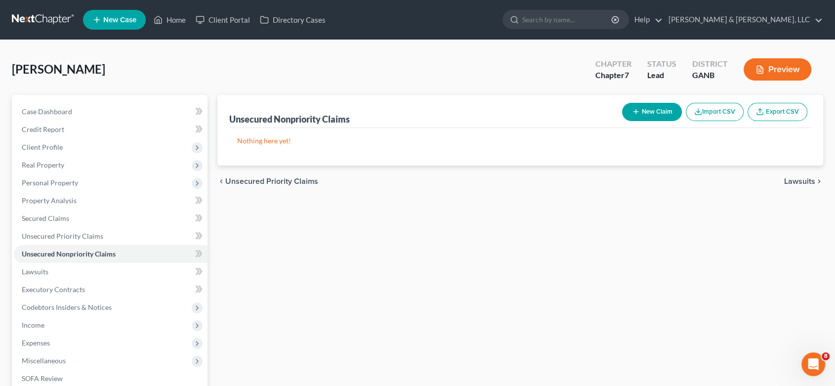
click at [647, 110] on button "New Claim" at bounding box center [652, 112] width 60 height 18
select select "0"
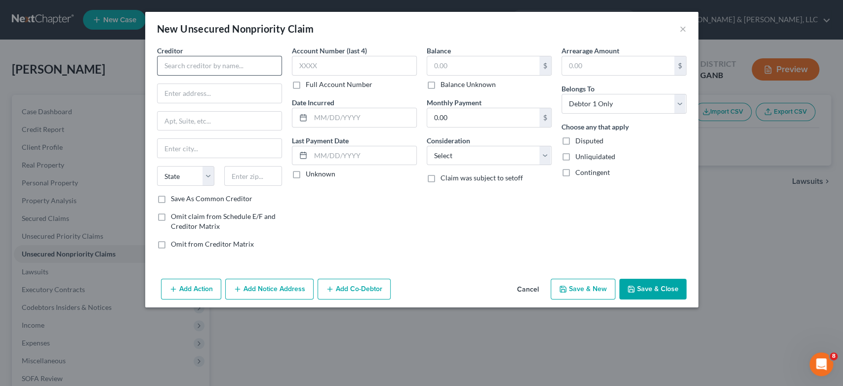
click at [201, 77] on div "Creditor * State [US_STATE] AK AR AZ CA CO [GEOGRAPHIC_DATA] DE DC [GEOGRAPHIC_…" at bounding box center [219, 119] width 125 height 148
click at [200, 71] on input "text" at bounding box center [219, 66] width 125 height 20
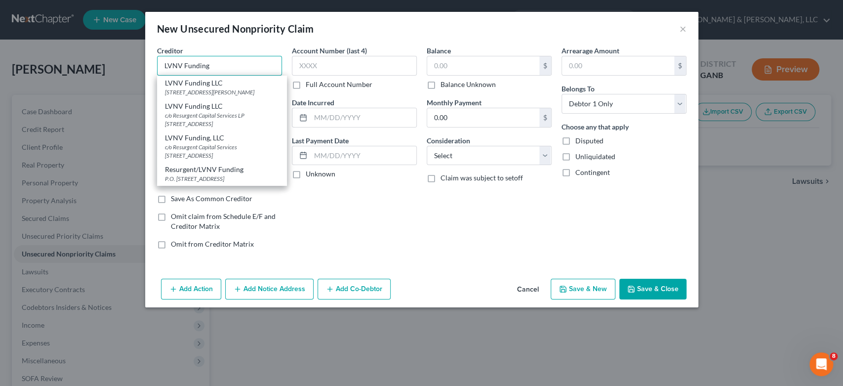
click at [0, 87] on div "New Unsecured Nonpriority Claim × Creditor * LVNV Funding LVNV Funding LLC [STR…" at bounding box center [421, 193] width 843 height 386
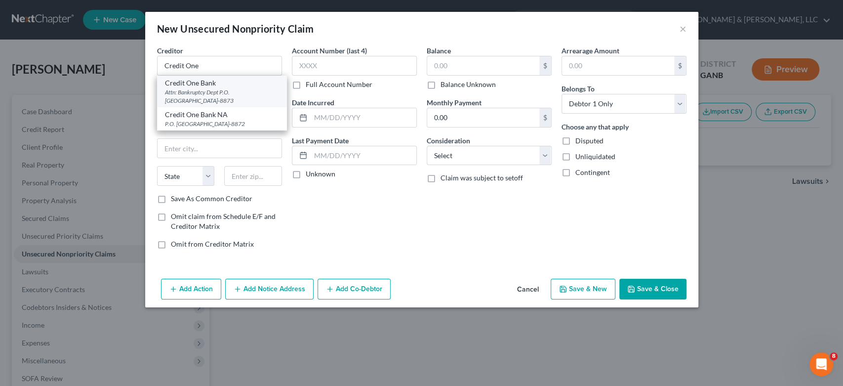
click at [214, 94] on div "Attn: Bankruptcy Dept P.O. [GEOGRAPHIC_DATA]-8873" at bounding box center [222, 96] width 114 height 17
type input "Credit One Bank"
type input "Attn: Bankruptcy Dept"
type input "P.O. Box 98873"
type input "[GEOGRAPHIC_DATA]"
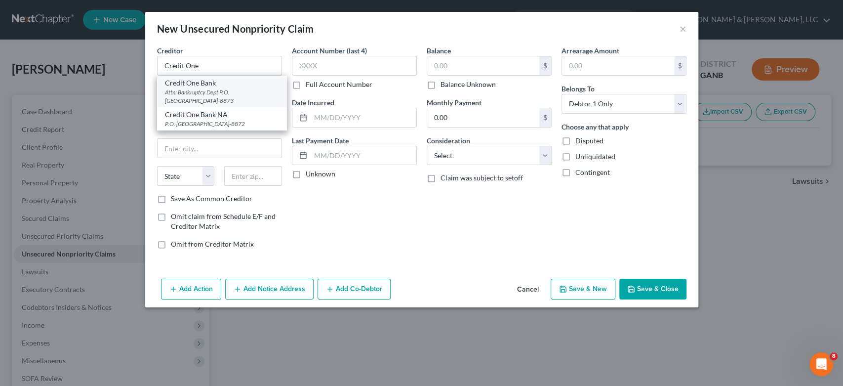
select select "31"
type input "89193-8873"
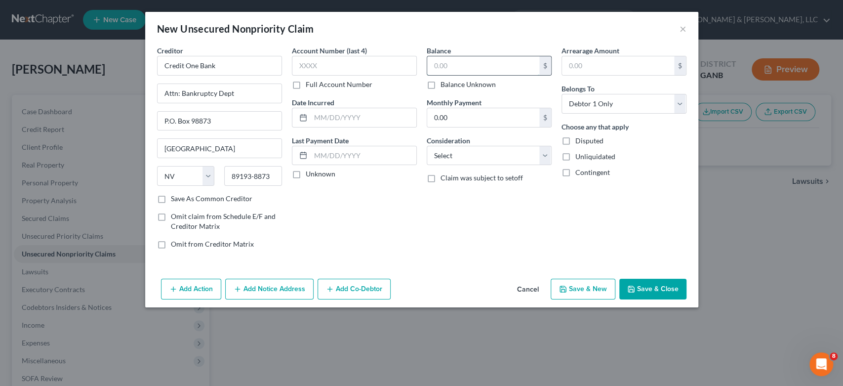
click at [466, 71] on input "text" at bounding box center [483, 65] width 112 height 19
type input "1,130.00"
click at [537, 154] on select "Select Cable / Satellite Services Collection Agency Credit Card Debt Debt Couns…" at bounding box center [489, 156] width 125 height 20
select select "2"
click at [427, 146] on select "Select Cable / Satellite Services Collection Agency Credit Card Debt Debt Couns…" at bounding box center [489, 156] width 125 height 20
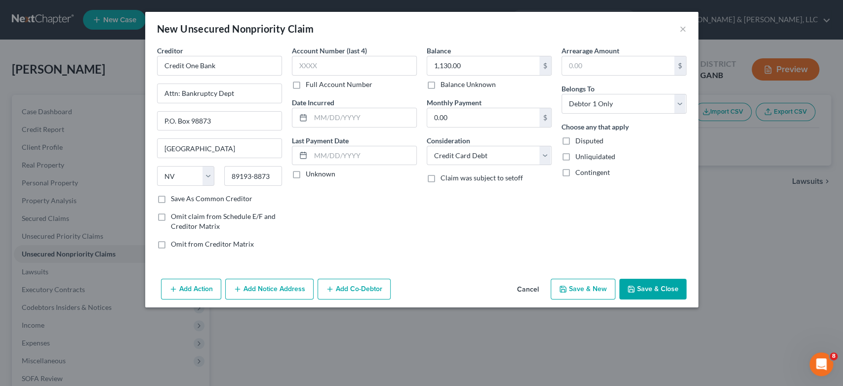
click at [270, 285] on button "Add Notice Address" at bounding box center [269, 289] width 88 height 21
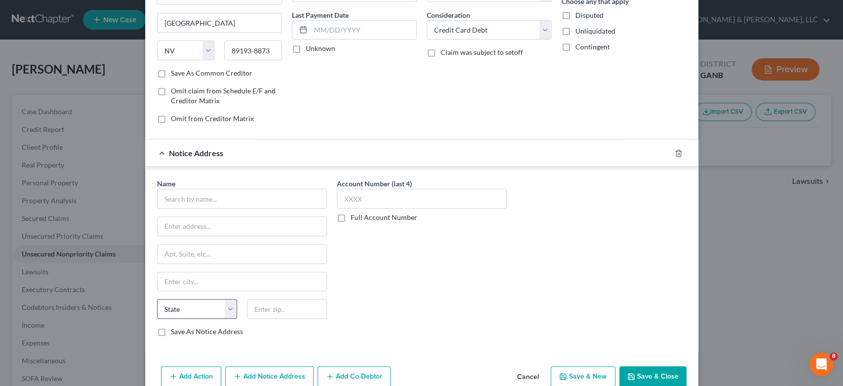
scroll to position [145, 0]
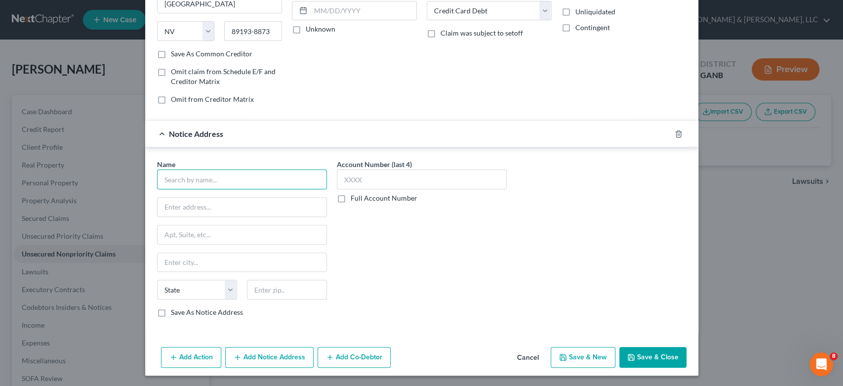
click at [165, 173] on input "text" at bounding box center [242, 179] width 170 height 20
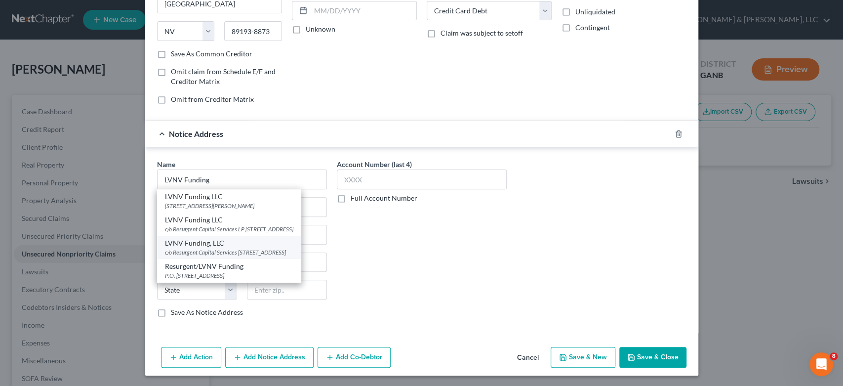
click at [205, 256] on div "c/o Resurgent Capital Services [STREET_ADDRESS]" at bounding box center [229, 252] width 128 height 8
type input "LVNV Funding, LLC"
type input "c/o Resurgent Capital Services"
type input "PO Box 10587"
type input "[GEOGRAPHIC_DATA]"
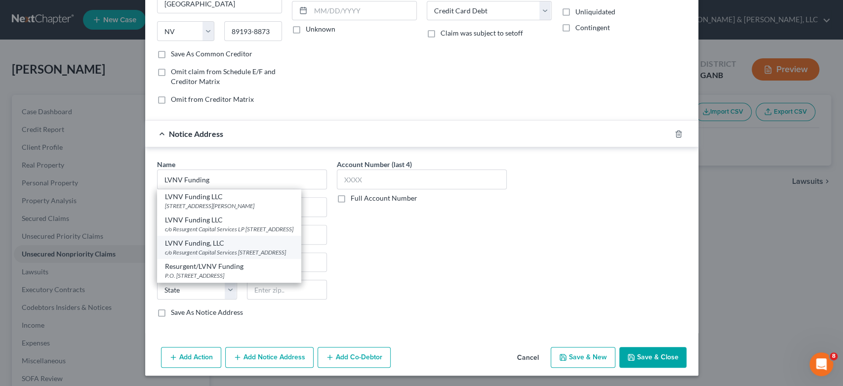
select select "42"
type input "29603-0587"
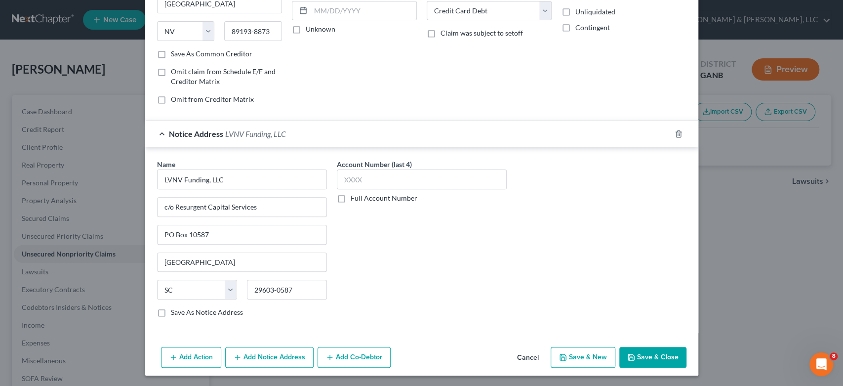
click at [575, 351] on button "Save & New" at bounding box center [583, 357] width 65 height 21
select select "0"
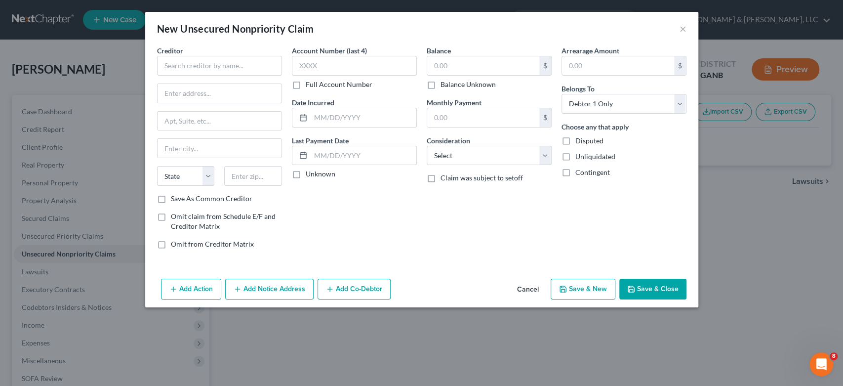
scroll to position [0, 0]
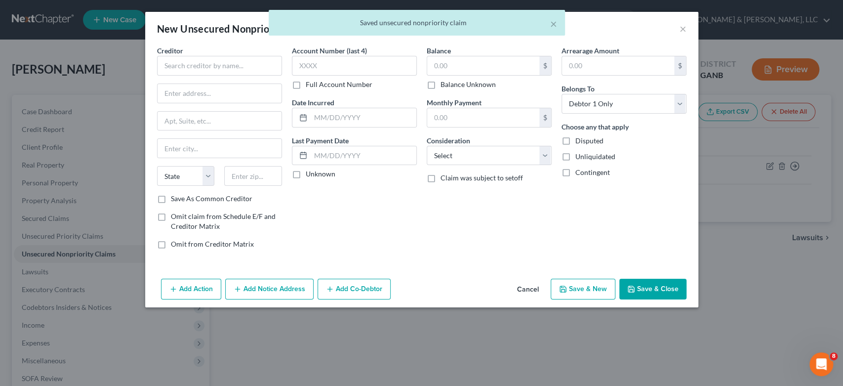
click at [686, 24] on div "× Saved unsecured nonpriority claim" at bounding box center [416, 25] width 843 height 31
click at [683, 28] on div "× Saved unsecured nonpriority claim" at bounding box center [416, 25] width 843 height 31
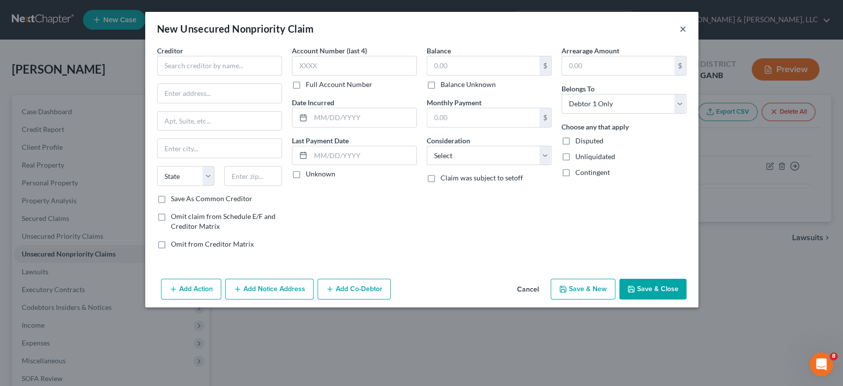
click at [680, 28] on button "×" at bounding box center [683, 29] width 7 height 12
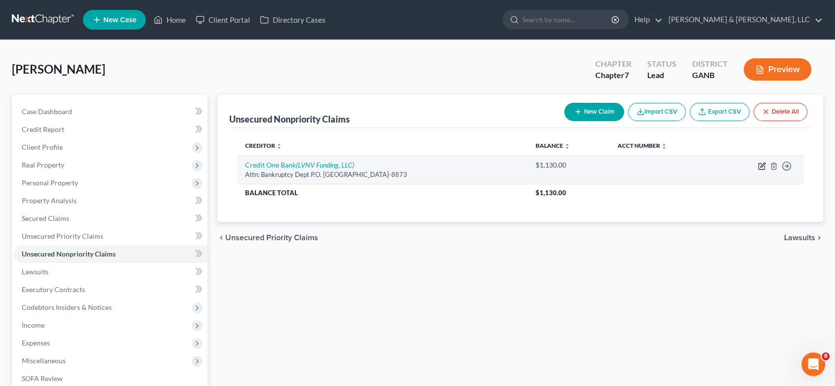
click at [763, 162] on icon "button" at bounding box center [762, 164] width 4 height 4
select select "31"
select select "2"
select select "0"
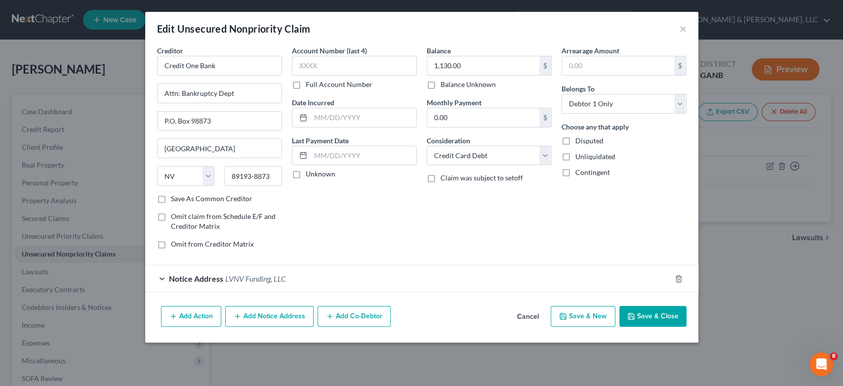
click at [265, 311] on button "Add Notice Address" at bounding box center [269, 316] width 88 height 21
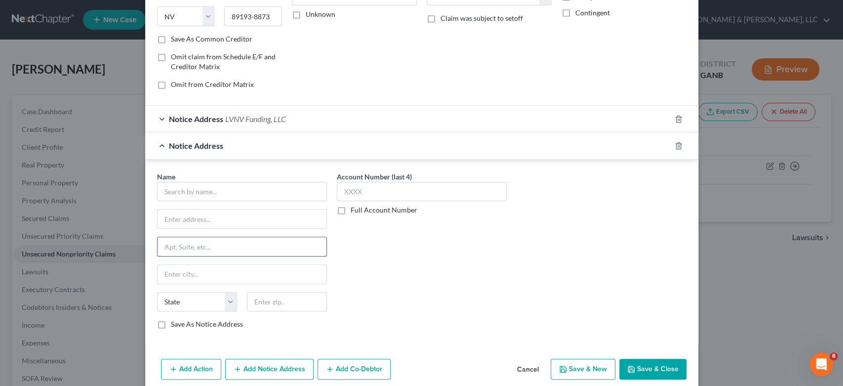
scroll to position [179, 0]
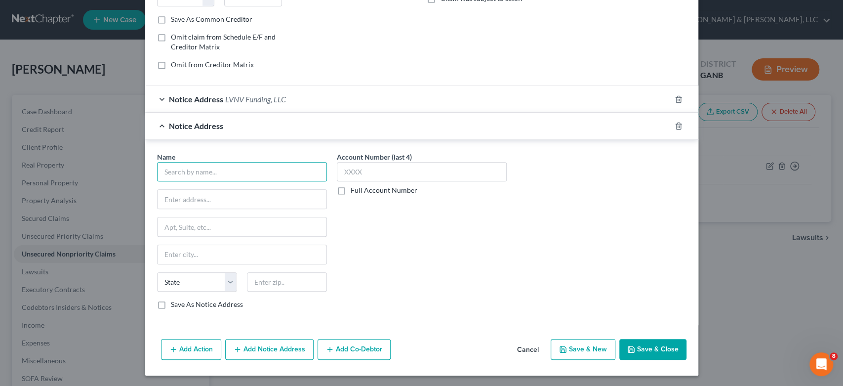
click at [180, 173] on input "text" at bounding box center [242, 172] width 170 height 20
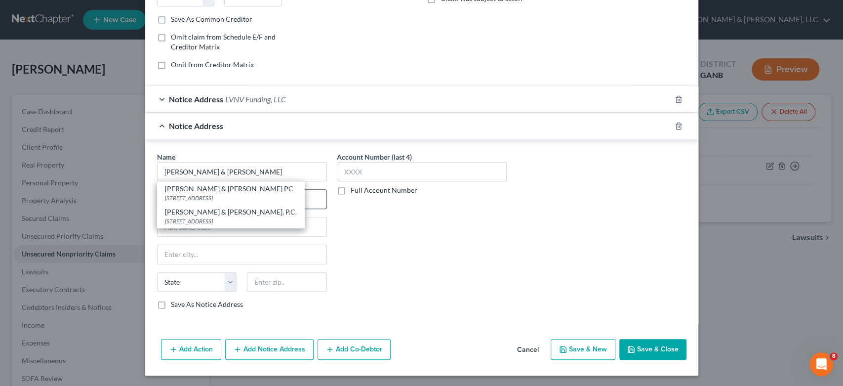
click at [207, 193] on div "[PERSON_NAME] & [PERSON_NAME] PC [STREET_ADDRESS]" at bounding box center [231, 192] width 148 height 23
type input "[PERSON_NAME] & [PERSON_NAME] PC"
type input "[STREET_ADDRESS]"
type input "[GEOGRAPHIC_DATA]"
select select "23"
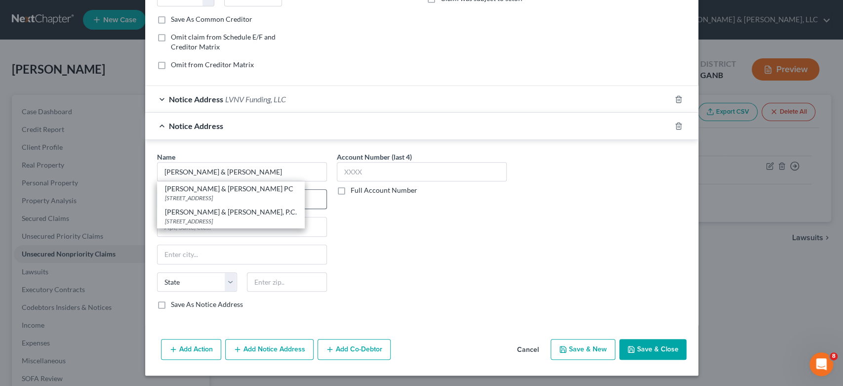
type input "49546"
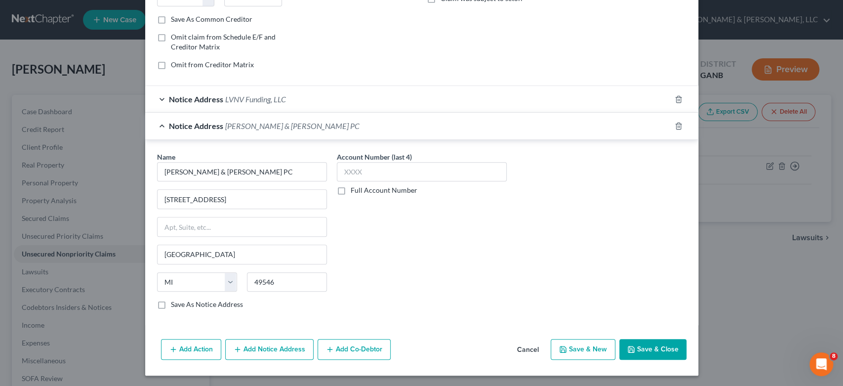
click at [596, 345] on button "Save & New" at bounding box center [583, 349] width 65 height 21
select select "0"
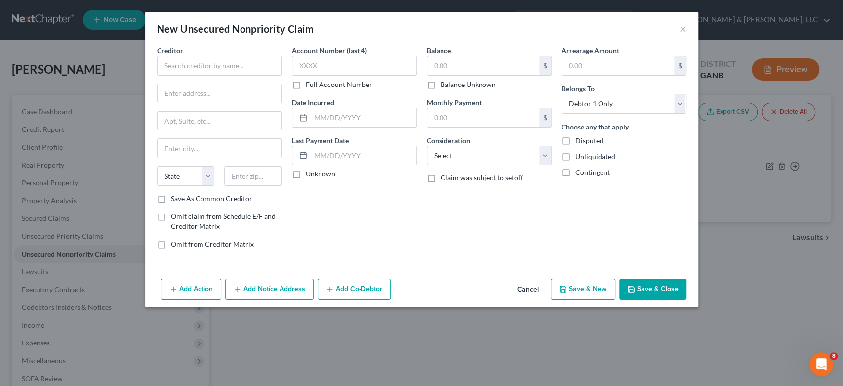
scroll to position [0, 0]
click at [174, 67] on input "text" at bounding box center [219, 66] width 125 height 20
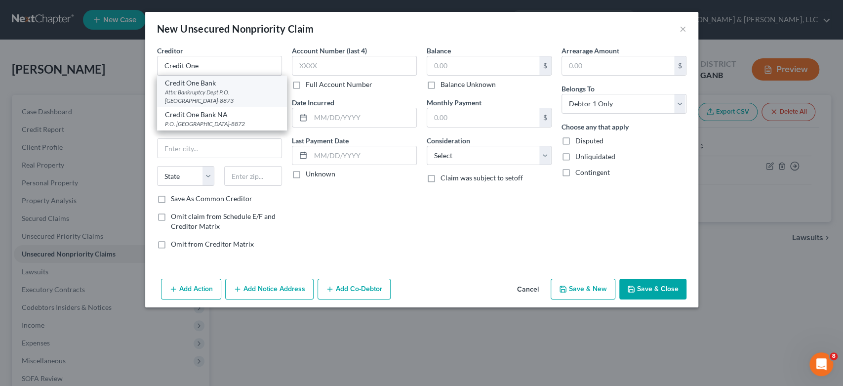
click at [231, 90] on div "Attn: Bankruptcy Dept P.O. [GEOGRAPHIC_DATA]-8873" at bounding box center [222, 96] width 114 height 17
type input "Credit One Bank"
type input "Attn: Bankruptcy Dept"
type input "P.O. Box 98873"
type input "[GEOGRAPHIC_DATA]"
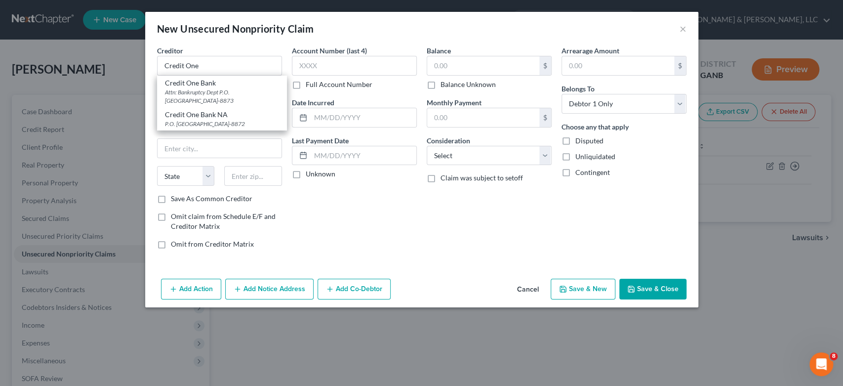
select select "31"
type input "89193-8873"
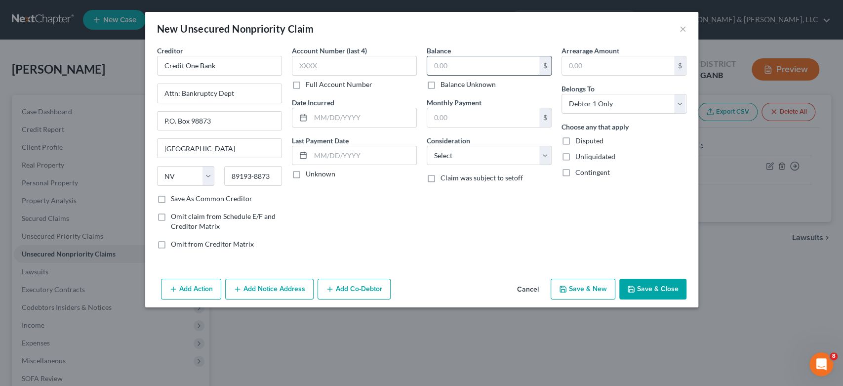
click at [458, 74] on input "text" at bounding box center [483, 65] width 112 height 19
type input "1,073.00"
click at [544, 154] on select "Select Cable / Satellite Services Collection Agency Credit Card Debt Debt Couns…" at bounding box center [489, 156] width 125 height 20
select select "2"
click at [427, 146] on select "Select Cable / Satellite Services Collection Agency Credit Card Debt Debt Couns…" at bounding box center [489, 156] width 125 height 20
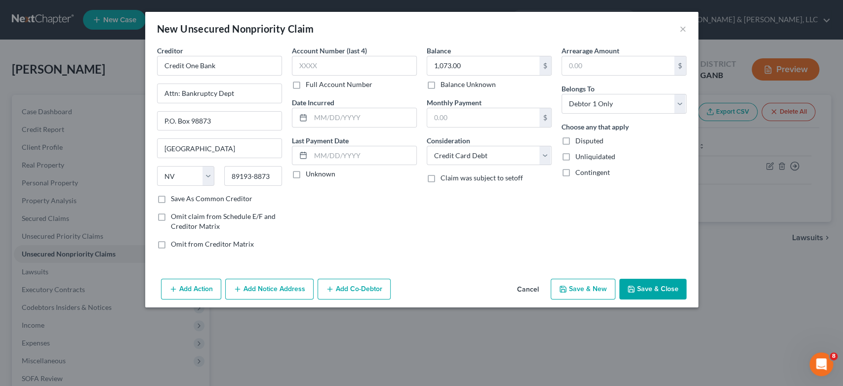
click at [278, 289] on button "Add Notice Address" at bounding box center [269, 289] width 88 height 21
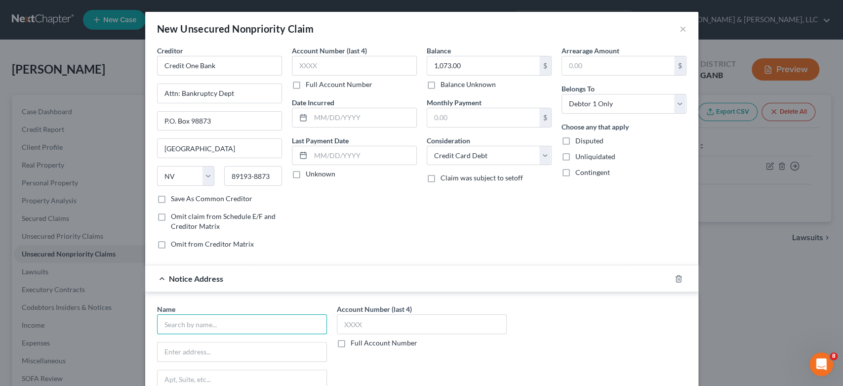
click at [185, 325] on input "text" at bounding box center [242, 324] width 170 height 20
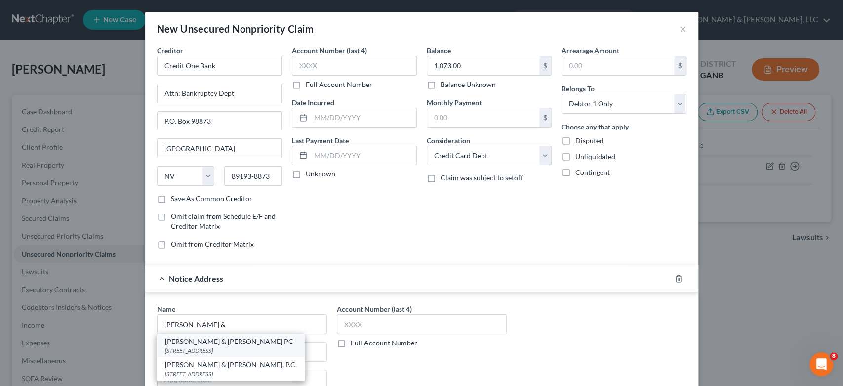
click at [213, 346] on div "[STREET_ADDRESS]" at bounding box center [231, 350] width 132 height 8
type input "[PERSON_NAME] & [PERSON_NAME] PC"
type input "[STREET_ADDRESS]"
type input "[GEOGRAPHIC_DATA]"
select select "23"
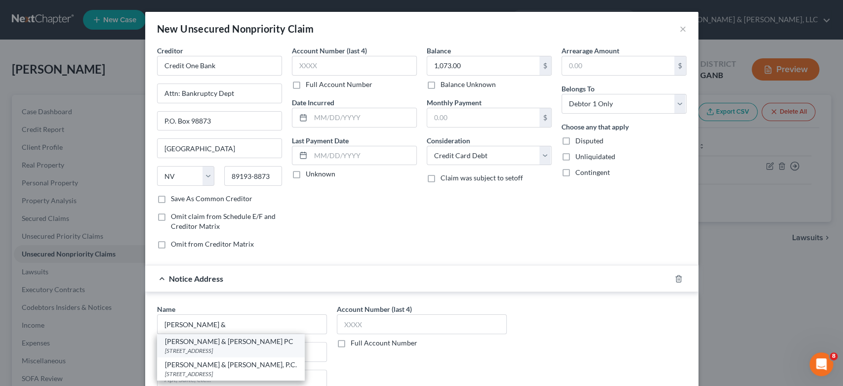
type input "49546"
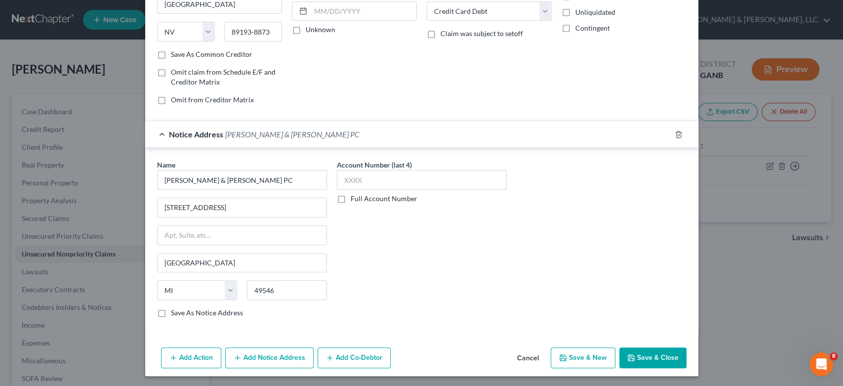
scroll to position [145, 0]
click at [645, 355] on button "Save & Close" at bounding box center [652, 357] width 67 height 21
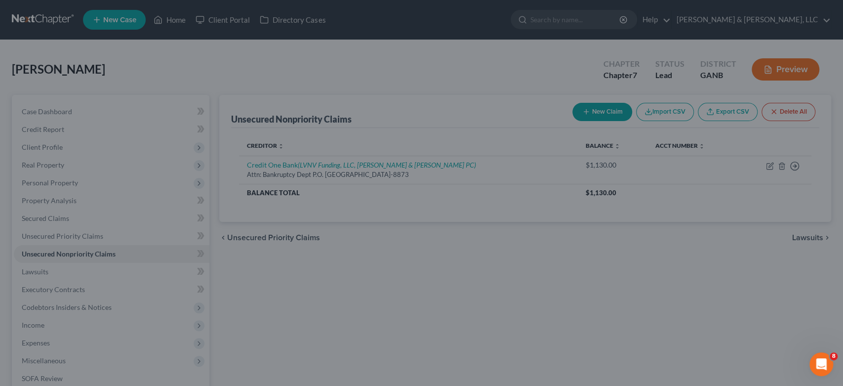
type input "0.00"
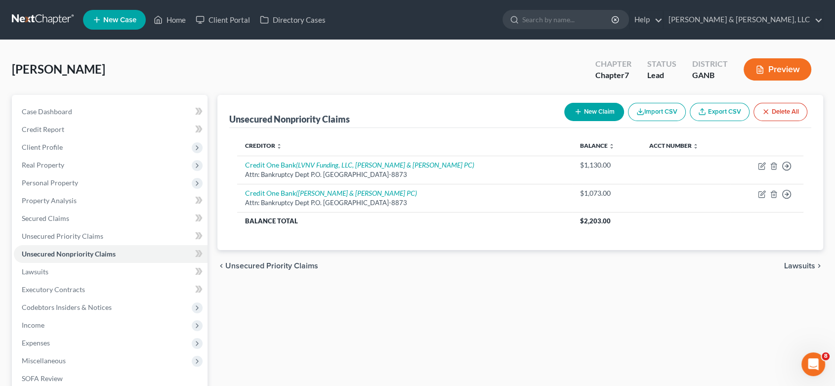
click at [596, 111] on button "New Claim" at bounding box center [594, 112] width 60 height 18
select select "0"
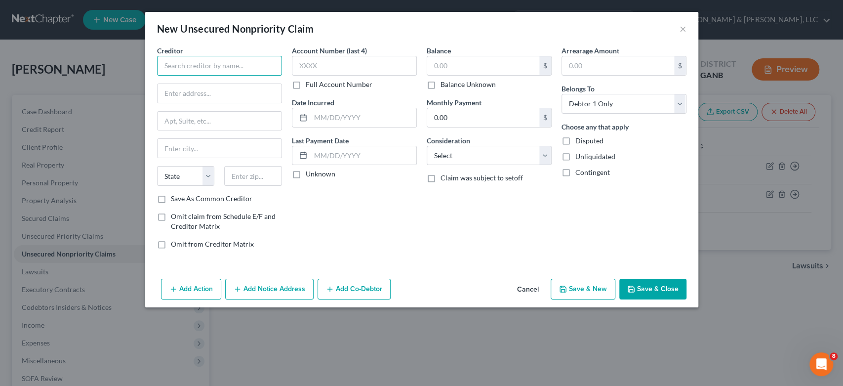
click at [188, 60] on input "text" at bounding box center [219, 66] width 125 height 20
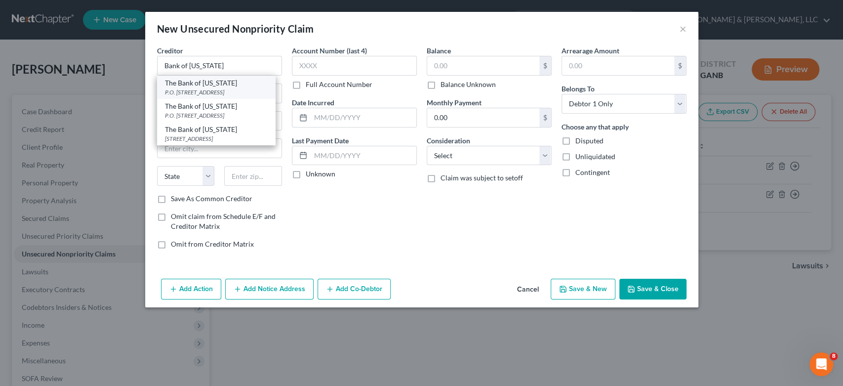
click at [217, 94] on div "P.O. [STREET_ADDRESS]" at bounding box center [216, 92] width 103 height 8
type input "The Bank of [US_STATE]"
type input "P.O. Box 84930"
type input "[GEOGRAPHIC_DATA]"
select select "43"
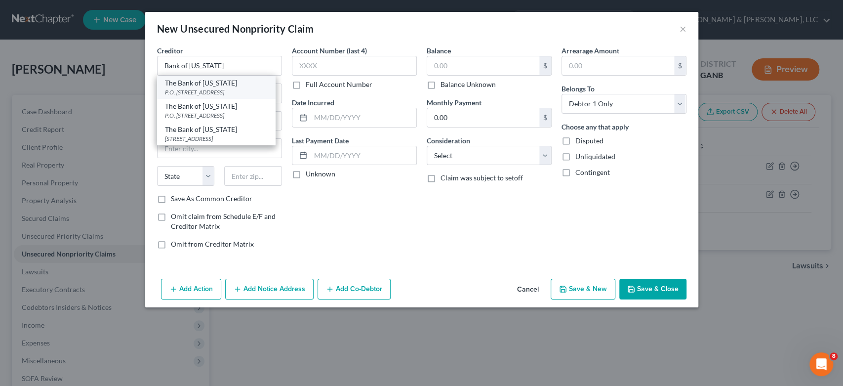
type input "57118"
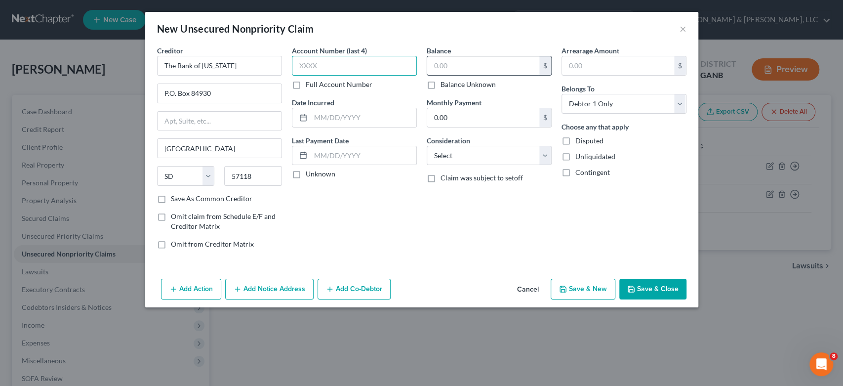
drag, startPoint x: 368, startPoint y: 63, endPoint x: 486, endPoint y: 72, distance: 118.4
click at [374, 61] on input "text" at bounding box center [354, 66] width 125 height 20
click at [470, 66] on input "text" at bounding box center [483, 65] width 112 height 19
type input "1,600.00"
click at [547, 157] on select "Select Cable / Satellite Services Collection Agency Credit Card Debt Debt Couns…" at bounding box center [489, 156] width 125 height 20
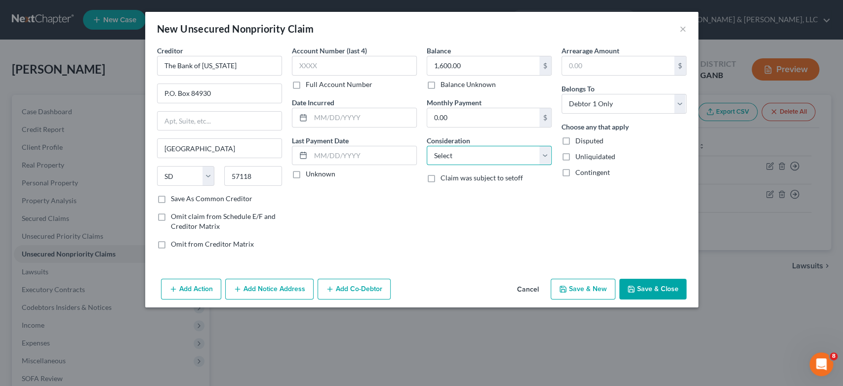
select select "2"
click at [427, 146] on select "Select Cable / Satellite Services Collection Agency Credit Card Debt Debt Couns…" at bounding box center [489, 156] width 125 height 20
click at [257, 296] on button "Add Notice Address" at bounding box center [269, 289] width 88 height 21
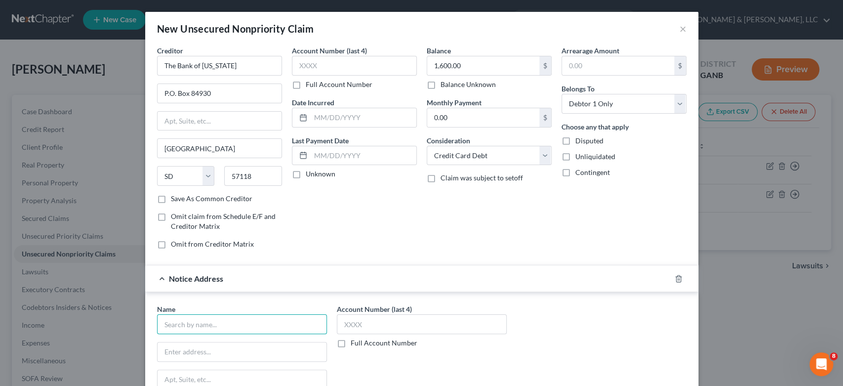
click at [182, 330] on input "text" at bounding box center [242, 324] width 170 height 20
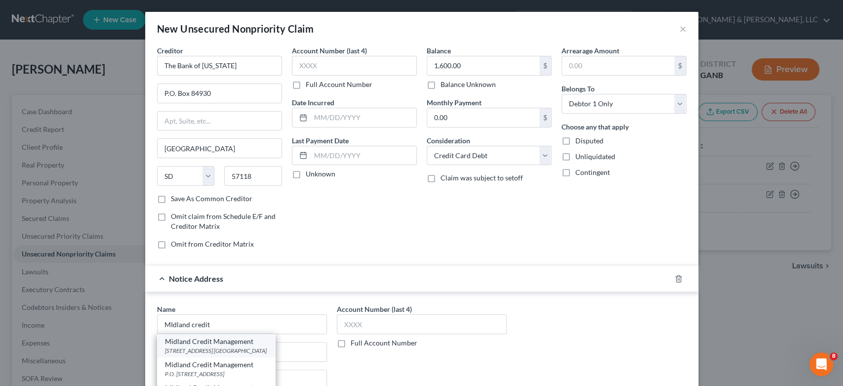
click at [202, 350] on div "[STREET_ADDRESS] [GEOGRAPHIC_DATA]" at bounding box center [216, 350] width 103 height 8
type input "Midland Credit Management"
type input "[STREET_ADDRESS]"
type input "Suite 300"
type input "[PERSON_NAME]"
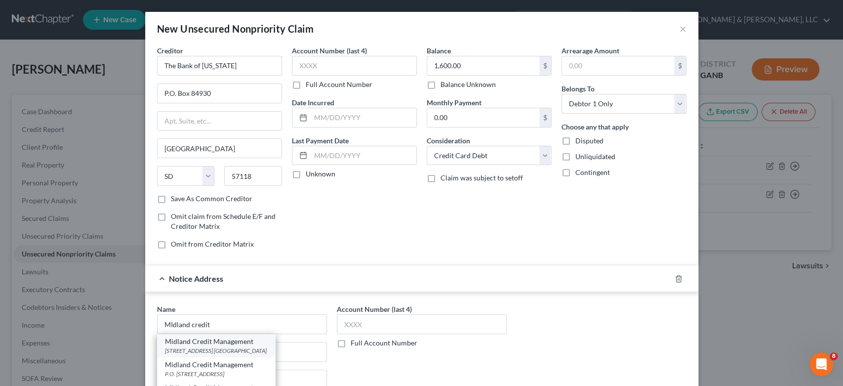
select select "23"
type input "48083"
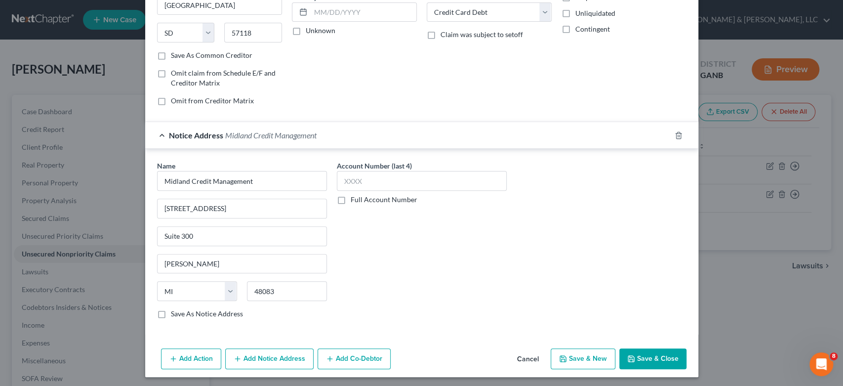
scroll to position [145, 0]
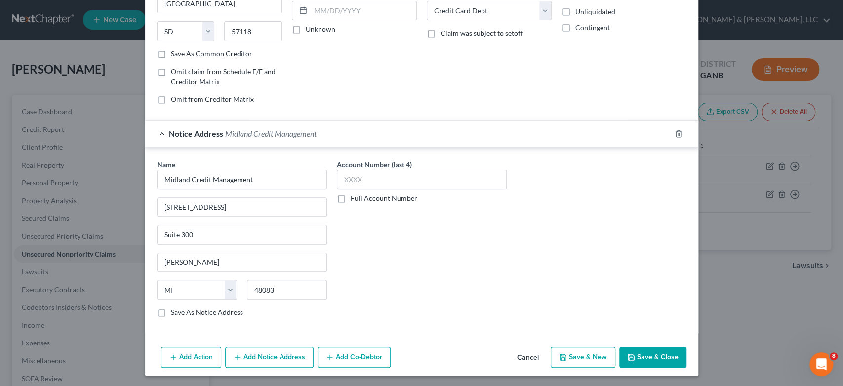
click at [284, 354] on button "Add Notice Address" at bounding box center [269, 357] width 88 height 21
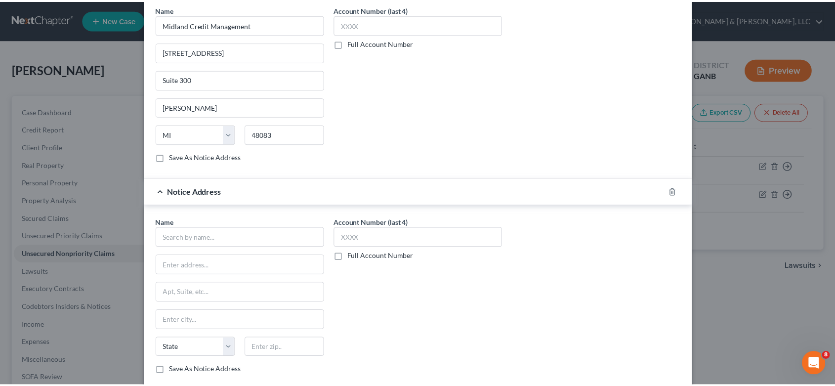
scroll to position [357, 0]
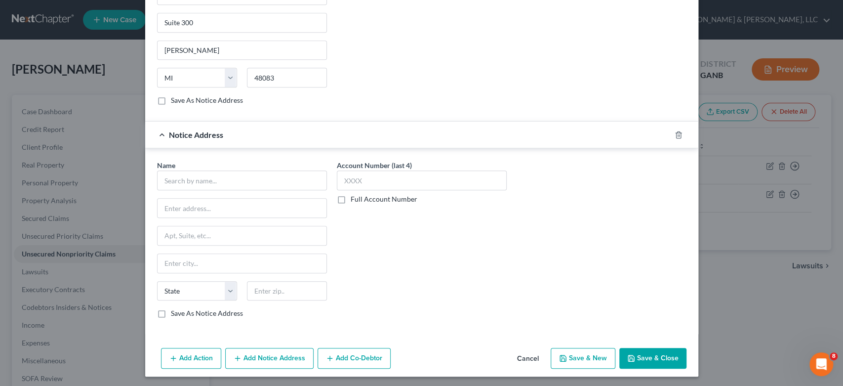
click at [185, 189] on div "Name * State [US_STATE] AK AR AZ CA CO CT DE DC [GEOGRAPHIC_DATA] [GEOGRAPHIC_D…" at bounding box center [242, 239] width 170 height 158
click at [181, 183] on input "text" at bounding box center [242, 180] width 170 height 20
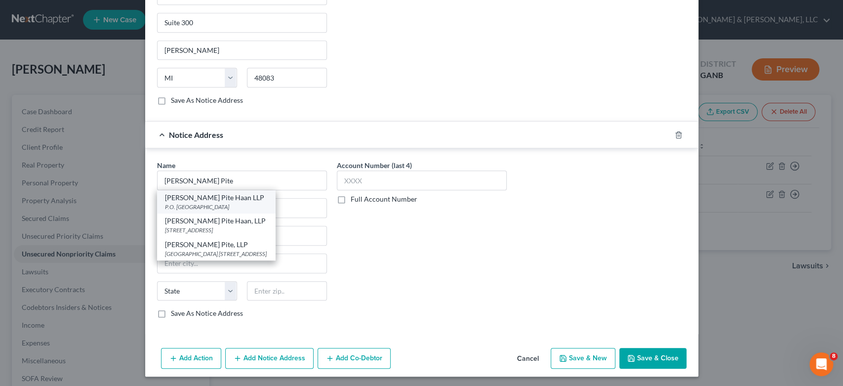
click at [217, 199] on div "[PERSON_NAME] Pite Haan LLP" at bounding box center [216, 198] width 103 height 10
type input "[PERSON_NAME] Pite Haan LLP"
type input "P.O. Box 52815"
type input "[GEOGRAPHIC_DATA]"
select select "10"
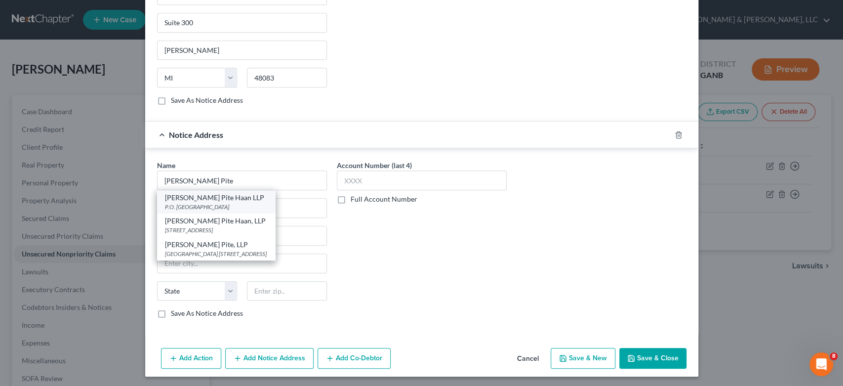
type input "30355"
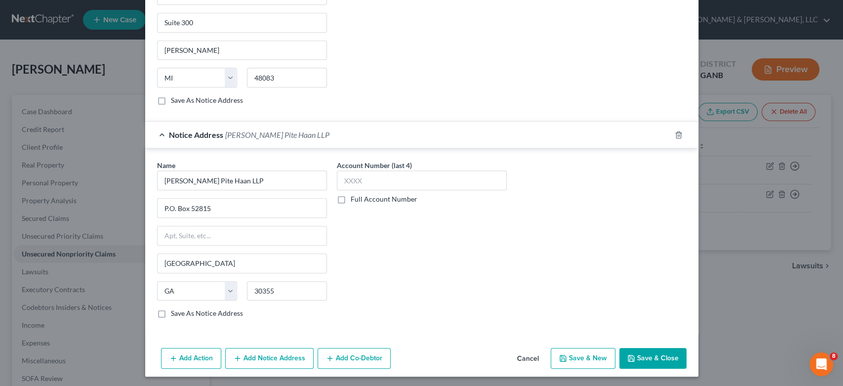
click at [582, 358] on button "Save & New" at bounding box center [583, 358] width 65 height 21
select select "0"
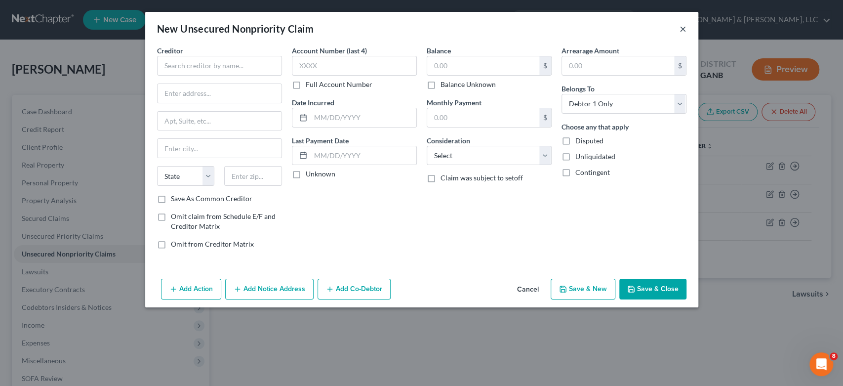
click at [683, 27] on button "×" at bounding box center [683, 29] width 7 height 12
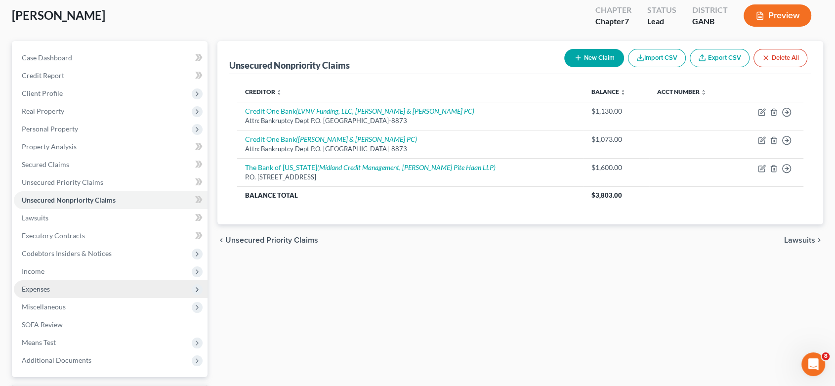
scroll to position [113, 0]
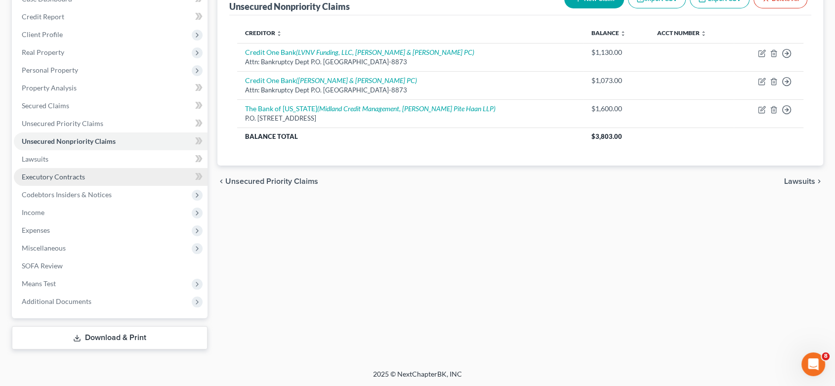
click at [67, 175] on span "Executory Contracts" at bounding box center [53, 176] width 63 height 8
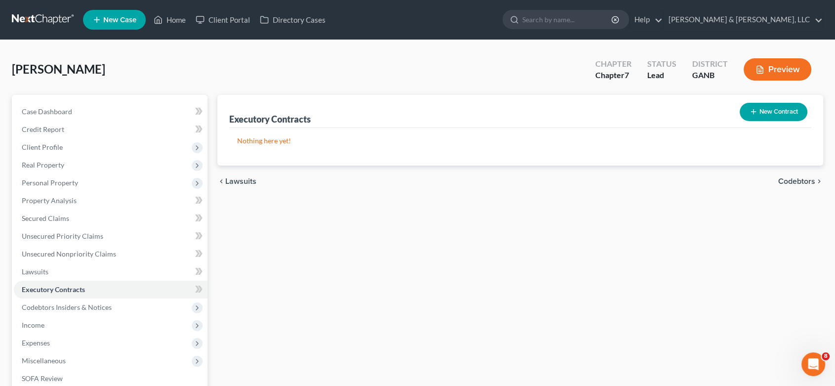
click at [777, 110] on button "New Contract" at bounding box center [773, 112] width 68 height 18
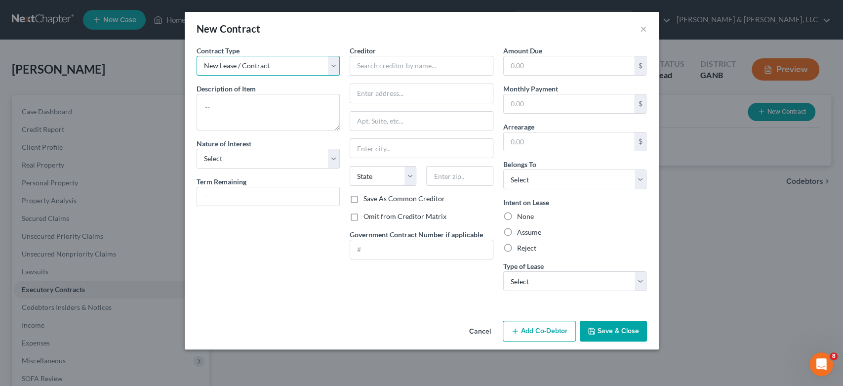
click at [333, 69] on select "New Lease / Contract New Timeshare" at bounding box center [269, 66] width 144 height 20
click at [197, 56] on select "New Lease / Contract New Timeshare" at bounding box center [269, 66] width 144 height 20
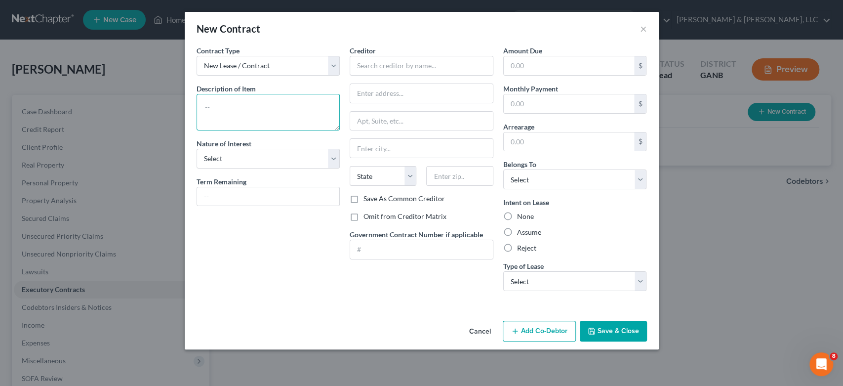
drag, startPoint x: 247, startPoint y: 118, endPoint x: 251, endPoint y: 115, distance: 5.3
click at [248, 118] on textarea at bounding box center [269, 112] width 144 height 37
type textarea "Couch & Loveseat"
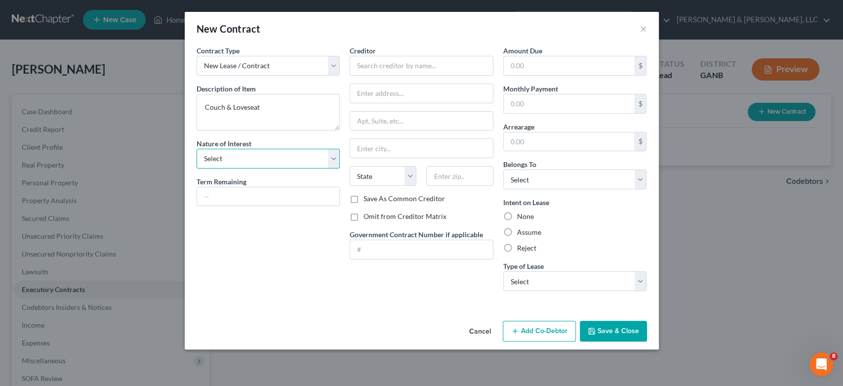
click at [336, 156] on select "Select Purchaser Agent Lessor Lessee" at bounding box center [269, 159] width 144 height 20
select select "0"
click at [197, 149] on select "Select Purchaser Agent Lessor Lessee" at bounding box center [269, 159] width 144 height 20
click at [443, 69] on input "text" at bounding box center [422, 66] width 144 height 20
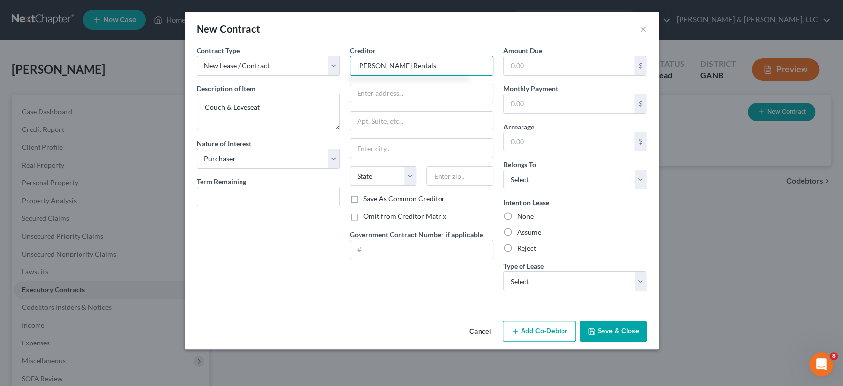
type input "[PERSON_NAME] Rentals"
click at [407, 90] on input "text" at bounding box center [421, 93] width 143 height 19
type input "[STREET_ADDRESS]"
type input "[PERSON_NAME]"
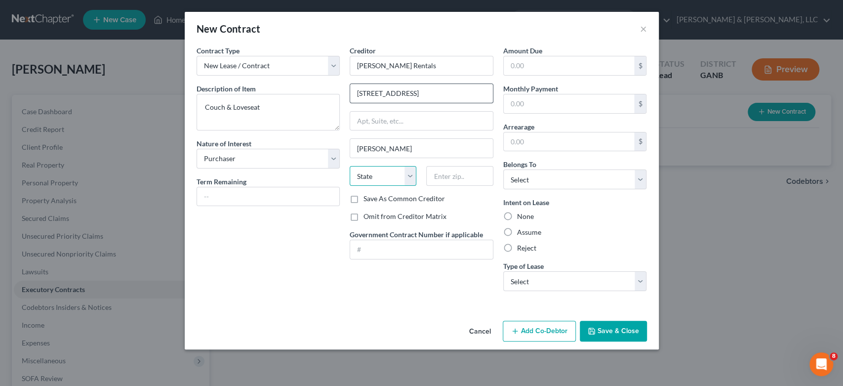
select select "10"
type input "30721"
click at [573, 72] on input "text" at bounding box center [569, 65] width 131 height 19
click at [517, 230] on label "Assume" at bounding box center [529, 232] width 24 height 10
click at [521, 230] on input "Assume" at bounding box center [524, 230] width 6 height 6
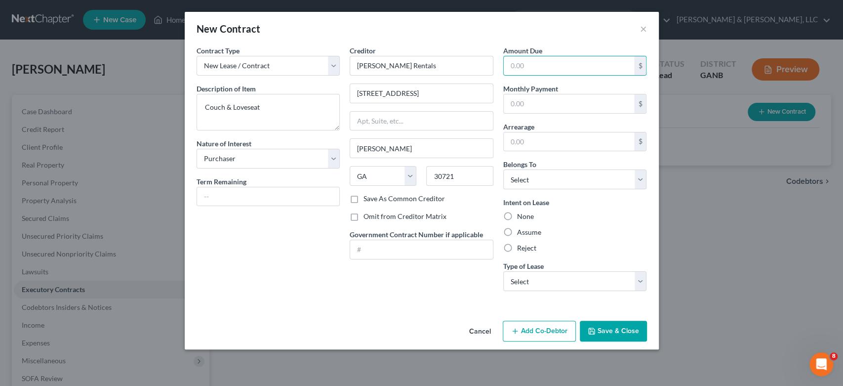
radio input "true"
click at [648, 283] on div "Amount Due $ Monthly Payment $ Arrearage $ Belongs To * Select Debtor 1 Only De…" at bounding box center [575, 171] width 154 height 253
click at [642, 280] on select "Select Real Estate Car Other" at bounding box center [575, 281] width 144 height 20
select select "2"
click at [503, 271] on select "Select Real Estate Car Other" at bounding box center [575, 281] width 144 height 20
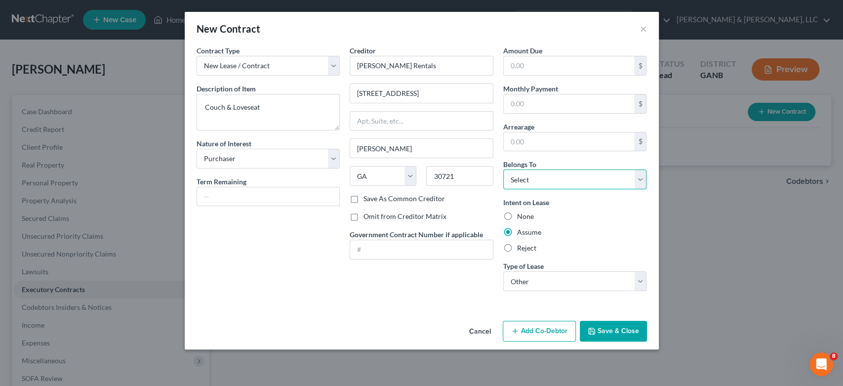
click at [631, 181] on select "Select Debtor 1 Only Debtor 2 Only Debtor 1 And Debtor 2 Only At Least One Of T…" at bounding box center [575, 179] width 144 height 20
select select "0"
click at [503, 169] on select "Select Debtor 1 Only Debtor 2 Only Debtor 1 And Debtor 2 Only At Least One Of T…" at bounding box center [575, 179] width 144 height 20
click at [554, 65] on input "text" at bounding box center [569, 65] width 131 height 19
type input "400.00"
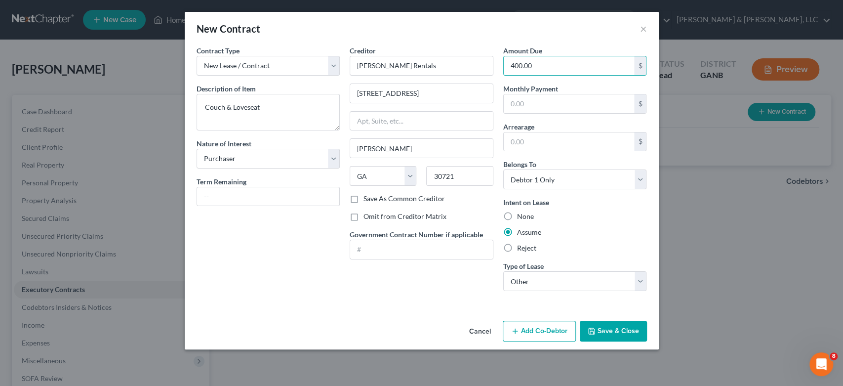
click at [600, 325] on button "Save & Close" at bounding box center [613, 331] width 67 height 21
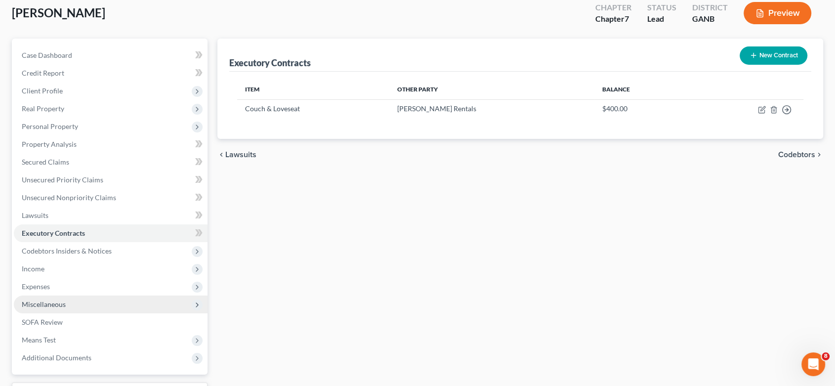
scroll to position [110, 0]
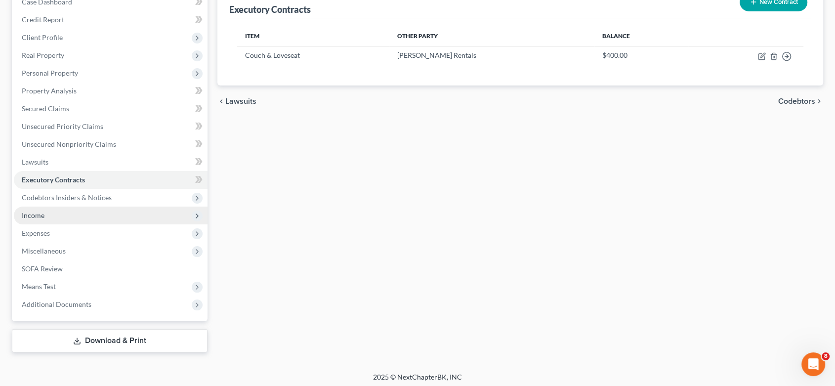
click at [32, 214] on span "Income" at bounding box center [33, 215] width 23 height 8
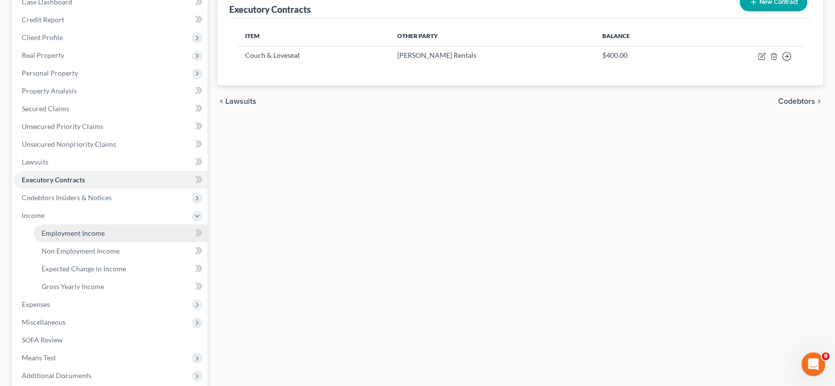
click at [98, 231] on span "Employment Income" at bounding box center [72, 233] width 63 height 8
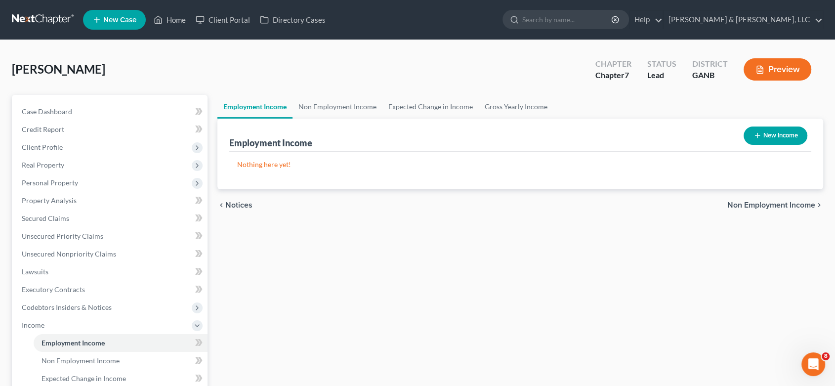
click at [756, 129] on button "New Income" at bounding box center [775, 135] width 64 height 18
select select "0"
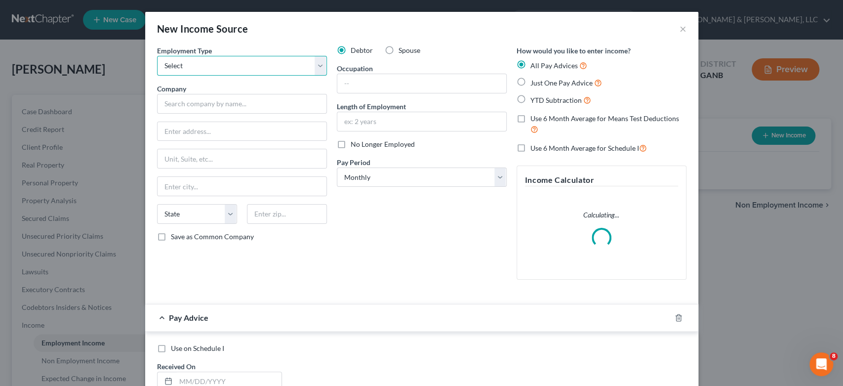
click at [217, 65] on select "Select Full or [DEMOGRAPHIC_DATA] Employment Self Employment" at bounding box center [242, 66] width 170 height 20
select select "0"
click at [157, 56] on select "Select Full or [DEMOGRAPHIC_DATA] Employment Self Employment" at bounding box center [242, 66] width 170 height 20
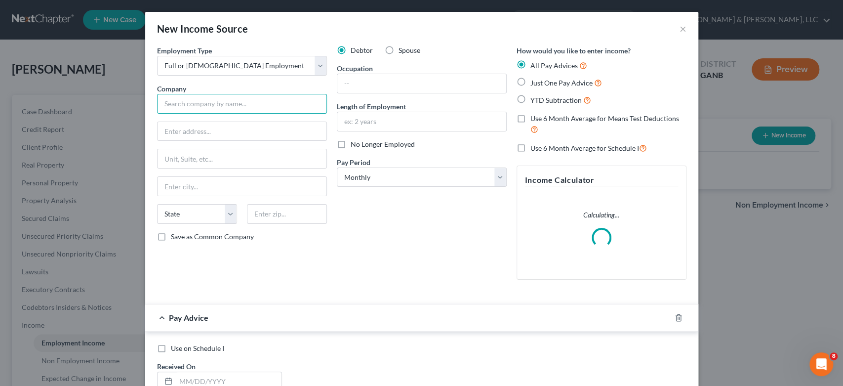
click at [189, 109] on input "text" at bounding box center [242, 104] width 170 height 20
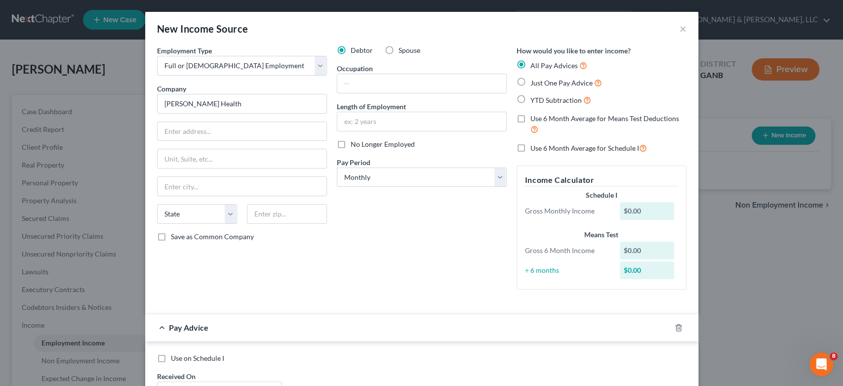
type input "[PERSON_NAME] Health"
click at [182, 132] on input "text" at bounding box center [242, 131] width 169 height 19
type input "[STREET_ADDRESS]"
type input "[PERSON_NAME]"
select select "10"
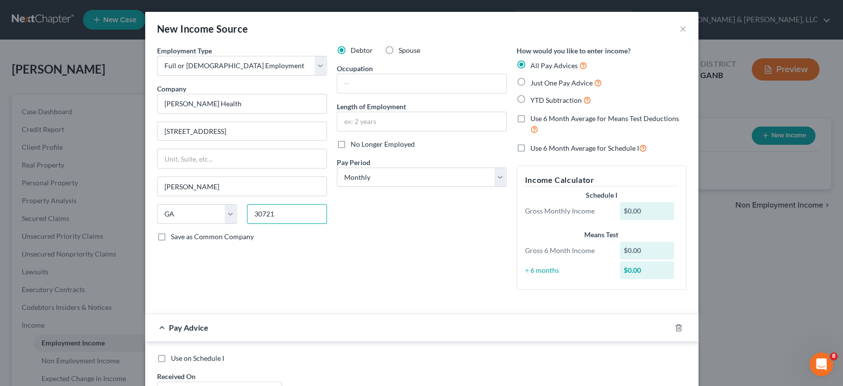
type input "30721"
click at [171, 240] on label "Save as Common Company" at bounding box center [212, 237] width 83 height 10
click at [175, 238] on input "Save as Common Company" at bounding box center [178, 235] width 6 height 6
checkbox input "true"
drag, startPoint x: 371, startPoint y: 79, endPoint x: 394, endPoint y: 59, distance: 30.1
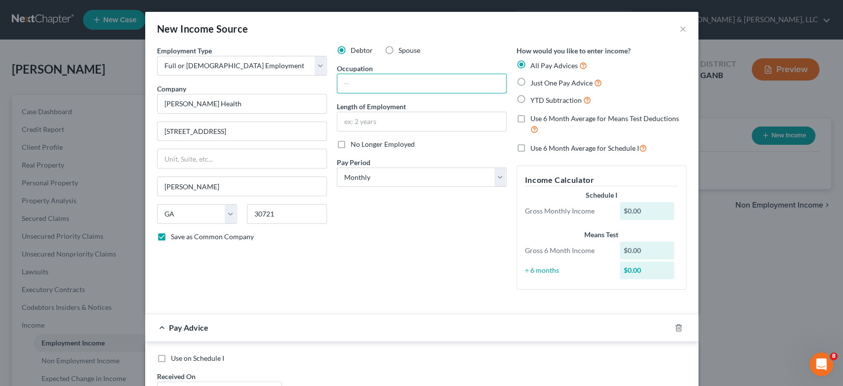
click at [371, 79] on input "text" at bounding box center [421, 83] width 169 height 19
type input "Social Service Coordinator"
click at [391, 122] on input "text" at bounding box center [421, 121] width 169 height 19
type input "2 years"
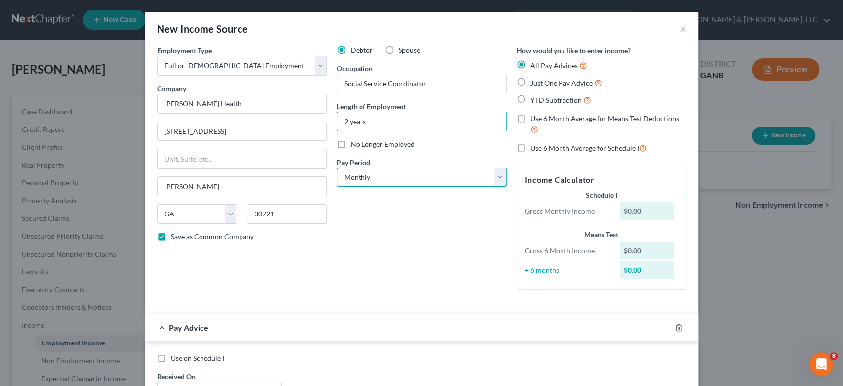
click at [496, 172] on select "Select Monthly Twice Monthly Every Other Week Weekly" at bounding box center [422, 177] width 170 height 20
select select "2"
click at [337, 167] on select "Select Monthly Twice Monthly Every Other Week Weekly" at bounding box center [422, 177] width 170 height 20
click at [530, 79] on label "Just One Pay Advice" at bounding box center [566, 82] width 72 height 11
click at [534, 79] on input "Just One Pay Advice" at bounding box center [537, 80] width 6 height 6
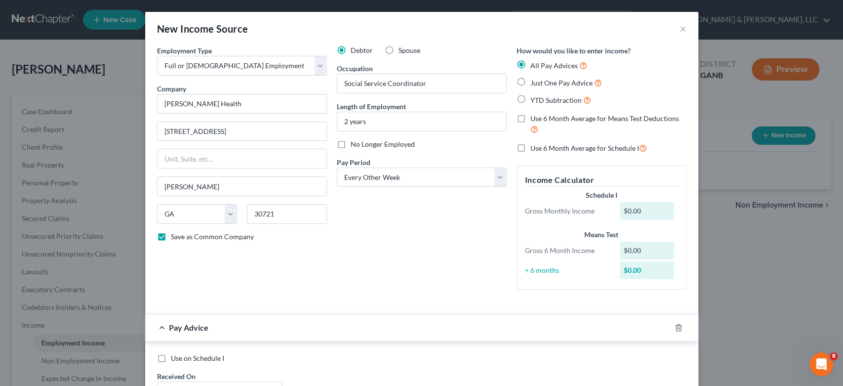
radio input "true"
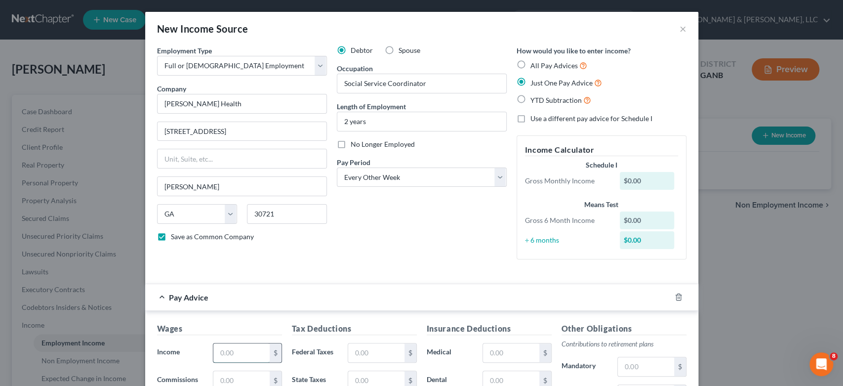
click at [241, 357] on input "text" at bounding box center [241, 352] width 56 height 19
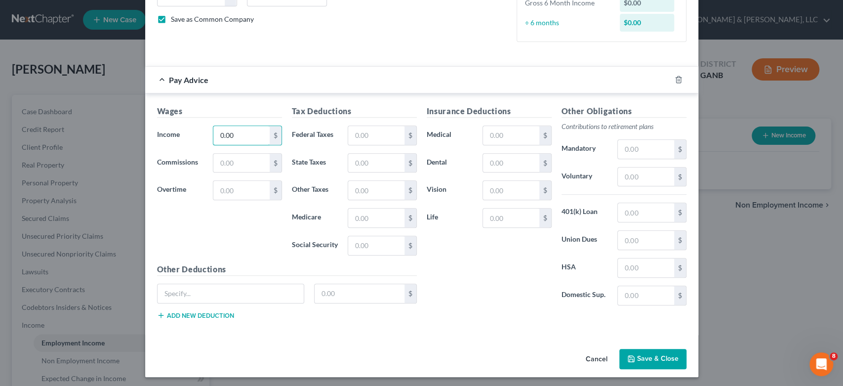
scroll to position [219, 0]
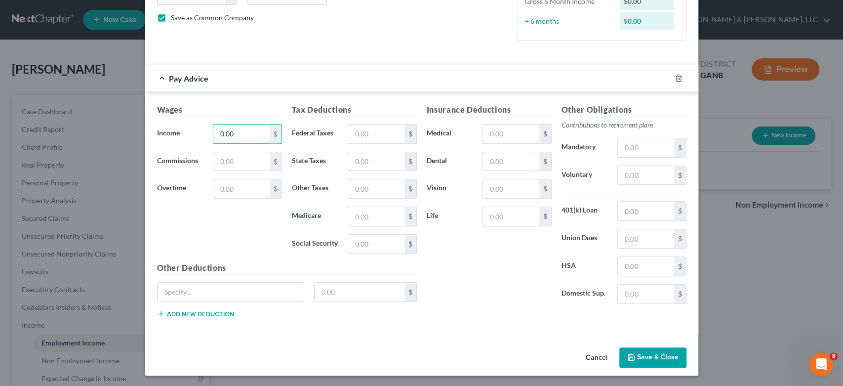
type input "0.00"
click at [641, 351] on button "Save & Close" at bounding box center [652, 357] width 67 height 21
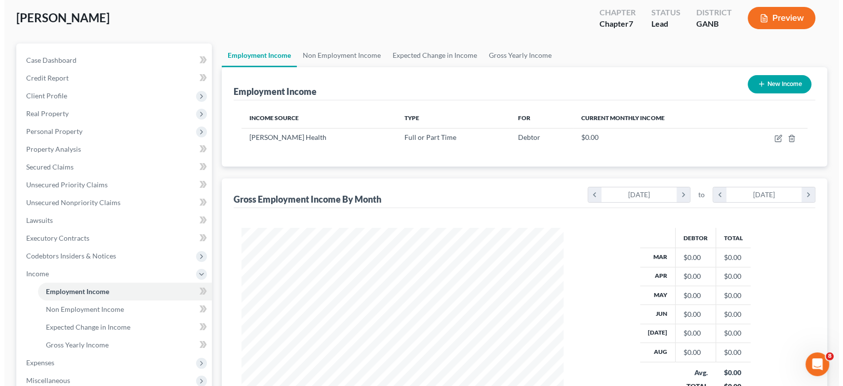
scroll to position [0, 0]
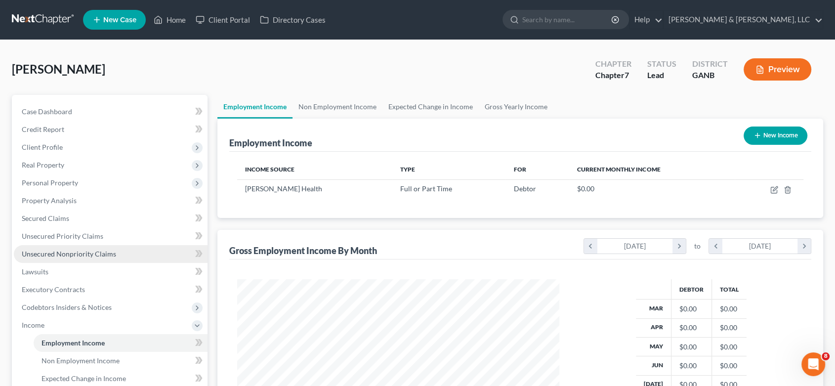
click at [113, 255] on span "Unsecured Nonpriority Claims" at bounding box center [69, 253] width 94 height 8
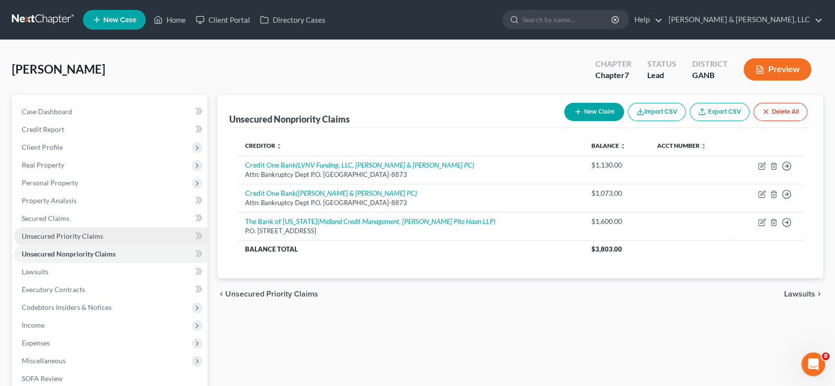
click at [90, 233] on span "Unsecured Priority Claims" at bounding box center [62, 236] width 81 height 8
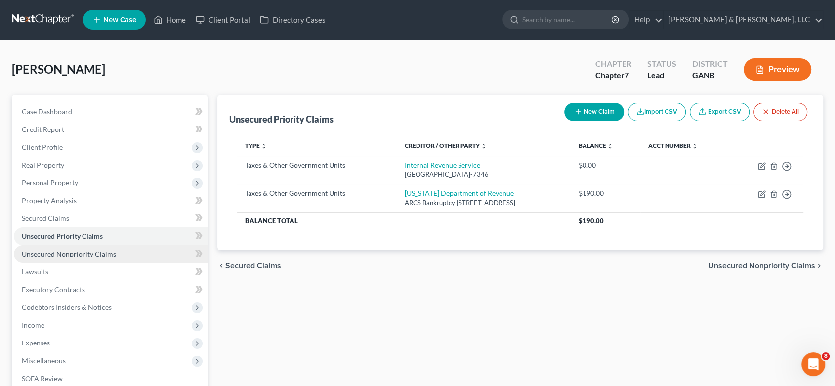
click at [90, 255] on span "Unsecured Nonpriority Claims" at bounding box center [69, 253] width 94 height 8
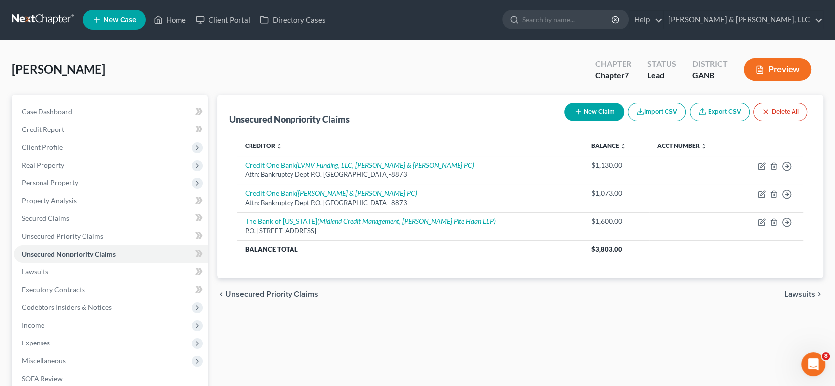
click at [598, 112] on button "New Claim" at bounding box center [594, 112] width 60 height 18
select select "0"
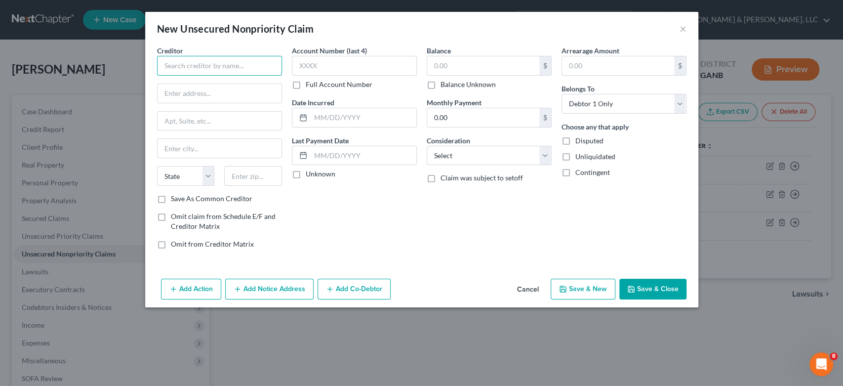
click at [187, 70] on input "text" at bounding box center [219, 66] width 125 height 20
type input "[PERSON_NAME][GEOGRAPHIC_DATA]"
click at [201, 89] on input "text" at bounding box center [220, 93] width 124 height 19
type input "[STREET_ADDRESS][US_STATE]"
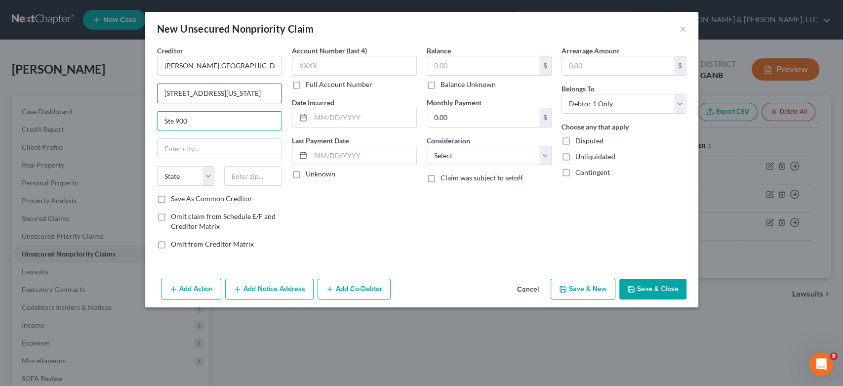
type input "Ste 900"
click at [176, 151] on input "text" at bounding box center [220, 148] width 124 height 19
type input "[GEOGRAPHIC_DATA]"
select select "24"
type input "55401"
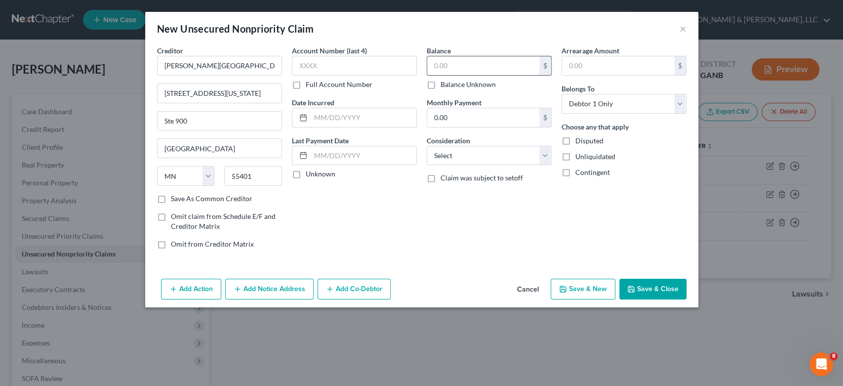
click at [457, 64] on input "text" at bounding box center [483, 65] width 112 height 19
drag, startPoint x: 482, startPoint y: 68, endPoint x: 492, endPoint y: 66, distance: 10.6
click at [482, 68] on input "text" at bounding box center [483, 65] width 112 height 19
type input "55,000.00"
click at [543, 153] on select "Select Cable / Satellite Services Collection Agency Credit Card Debt Debt Couns…" at bounding box center [489, 156] width 125 height 20
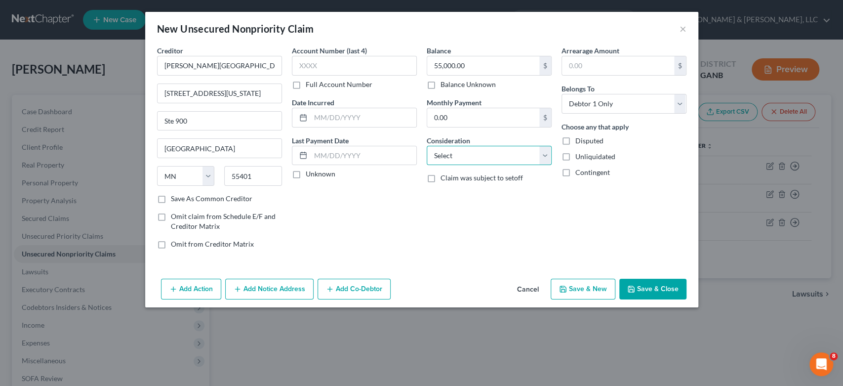
select select "17"
click at [427, 146] on select "Select Cable / Satellite Services Collection Agency Credit Card Debt Debt Couns…" at bounding box center [489, 156] width 125 height 20
click at [584, 290] on button "Save & New" at bounding box center [583, 289] width 65 height 21
select select "0"
